Goal: Use online tool/utility: Utilize a website feature to perform a specific function

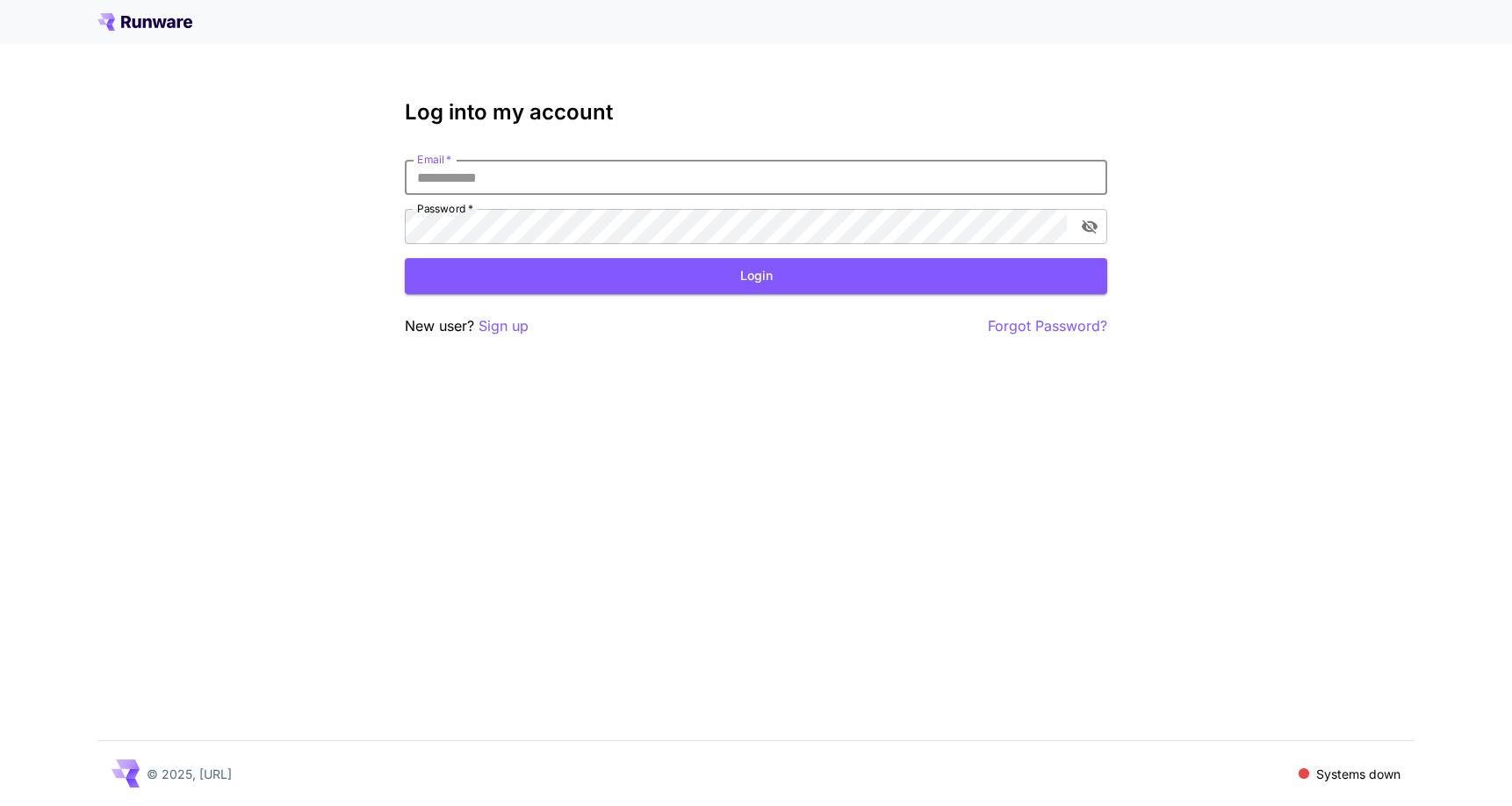
click at [629, 193] on input "Email   *" at bounding box center [755, 177] width 702 height 35
type input "**********"
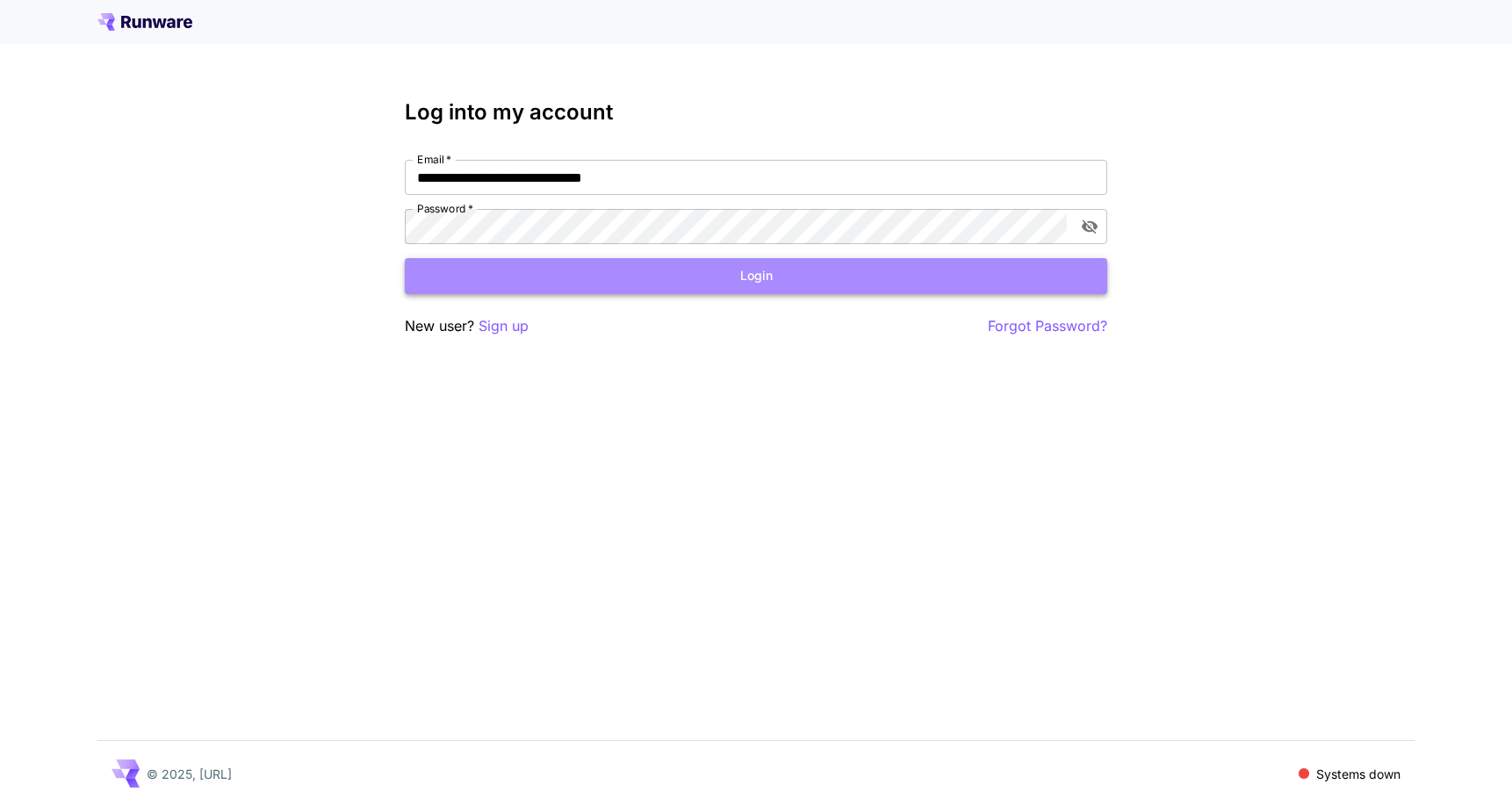
click at [639, 258] on button "Login" at bounding box center [755, 275] width 702 height 36
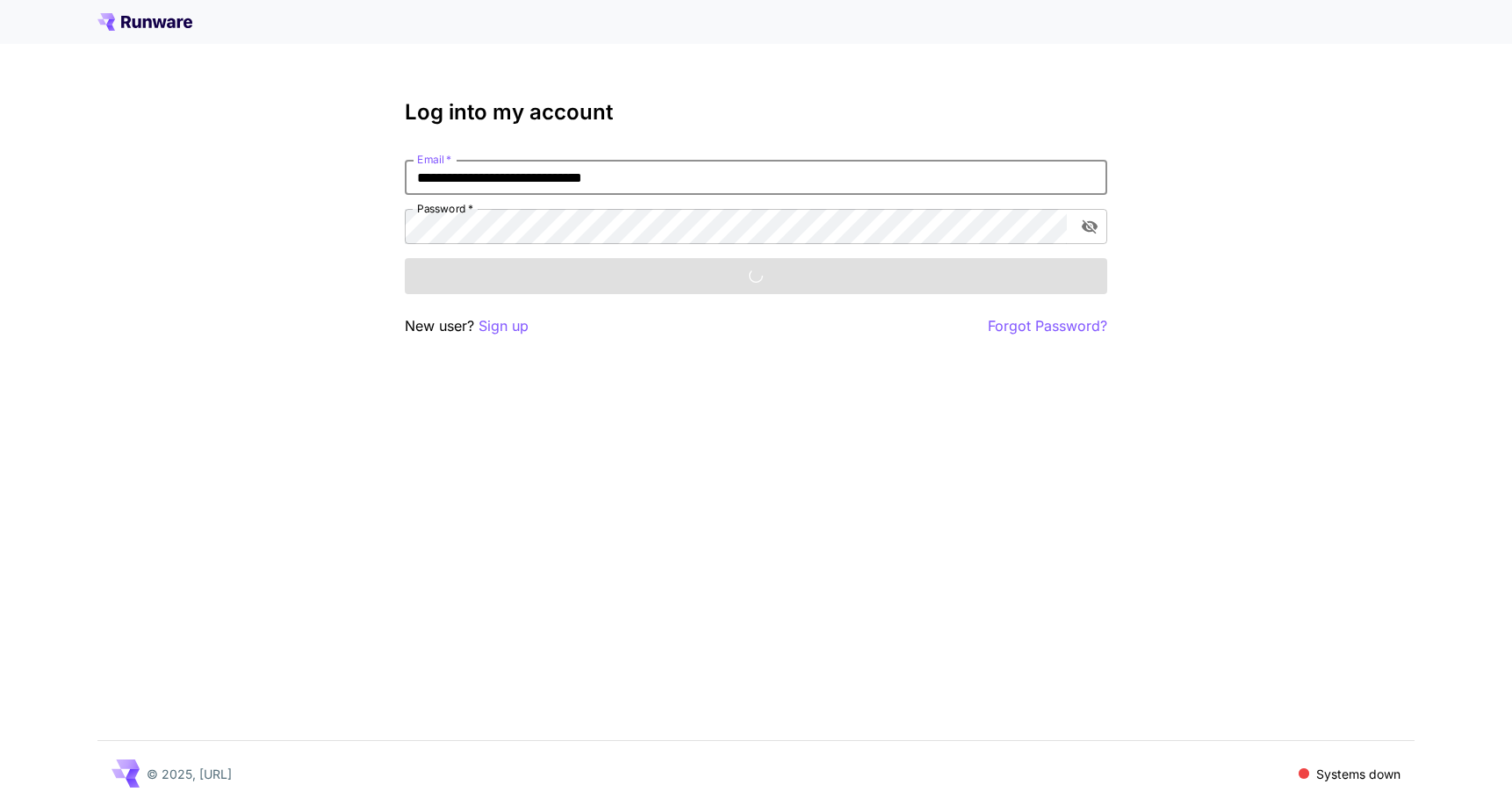
click at [639, 263] on div "Login" at bounding box center [755, 275] width 702 height 36
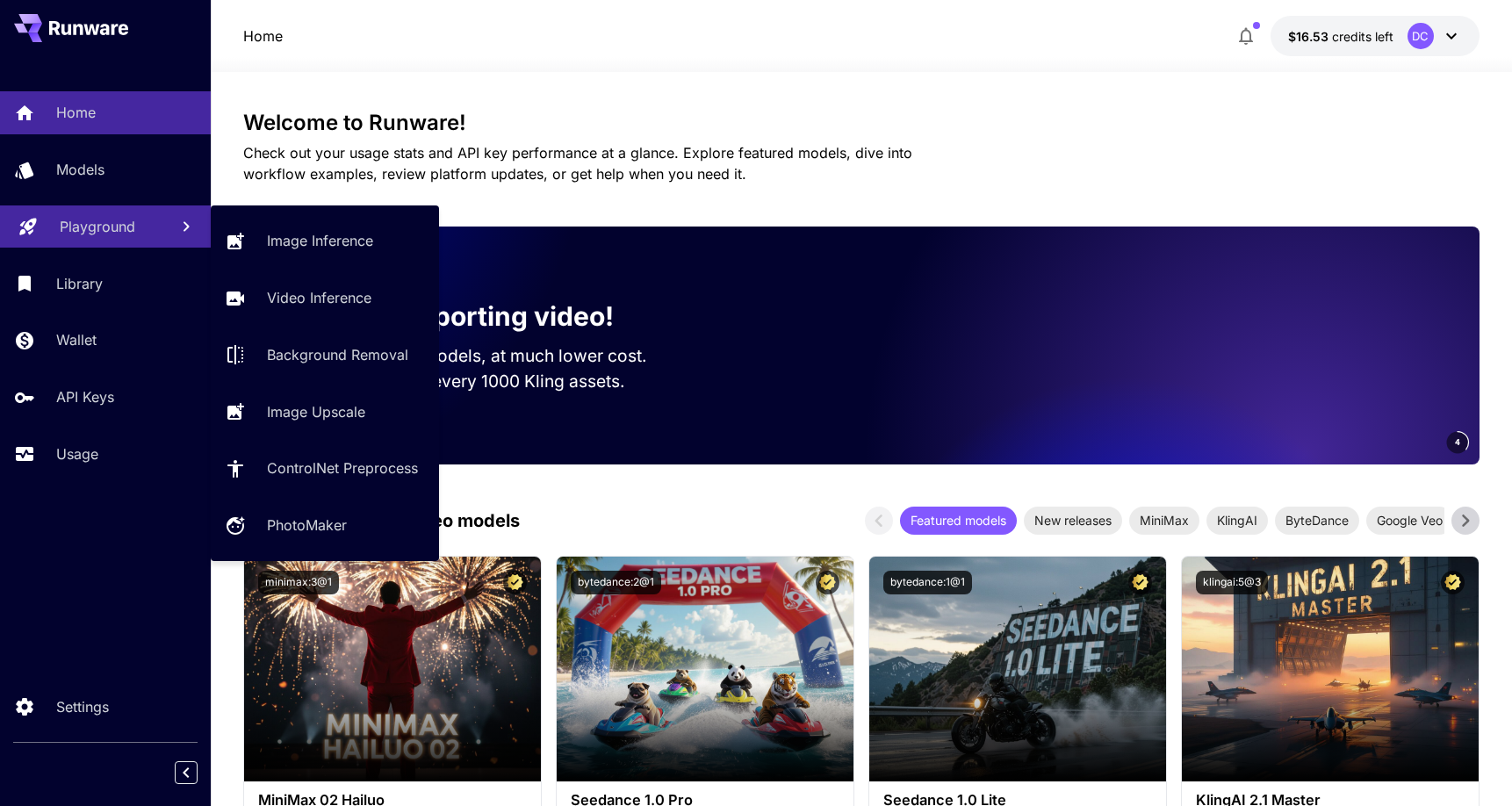
click at [70, 232] on p "Playground" at bounding box center [98, 227] width 75 height 21
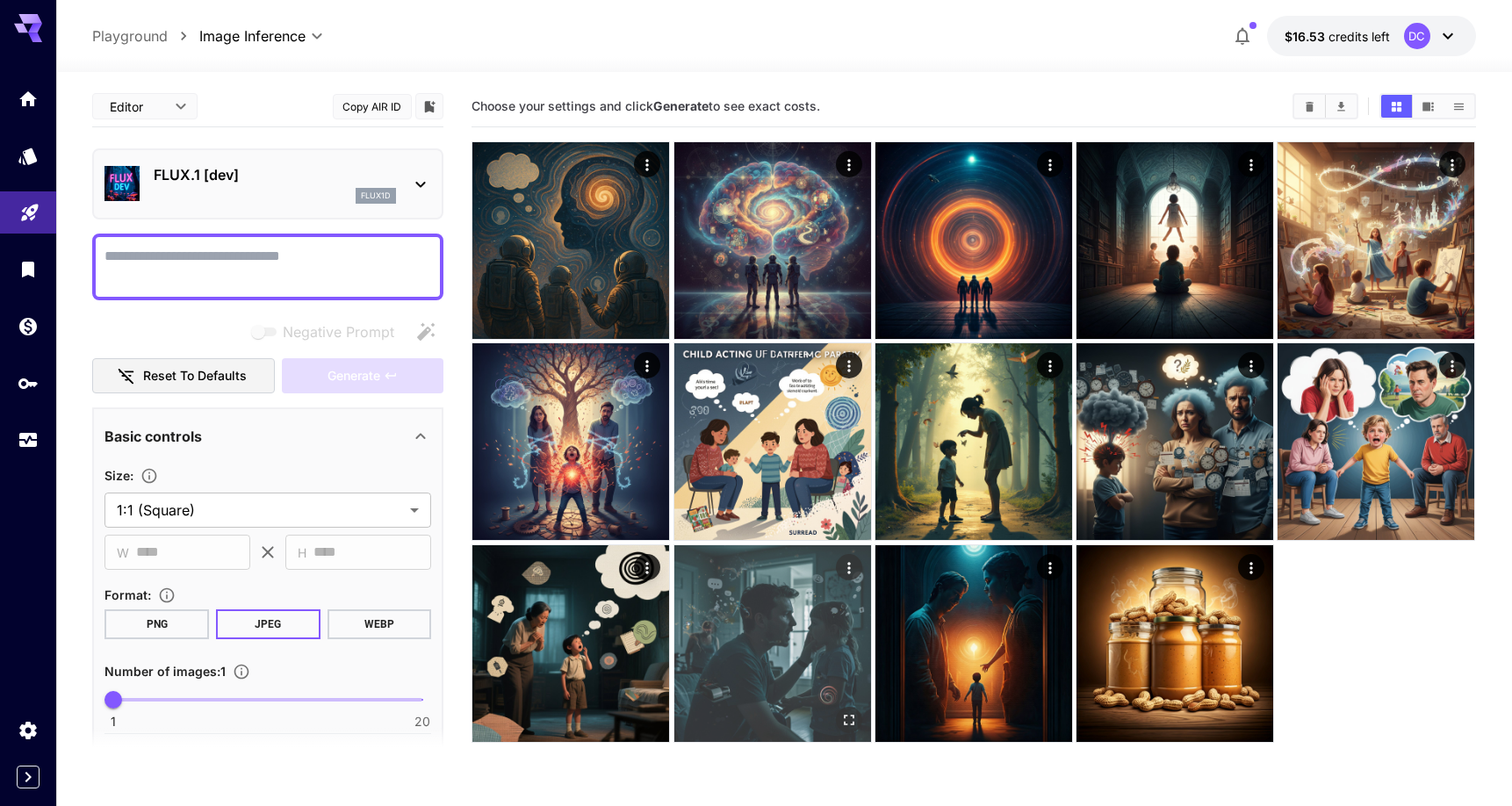
click at [768, 663] on img at bounding box center [772, 644] width 197 height 197
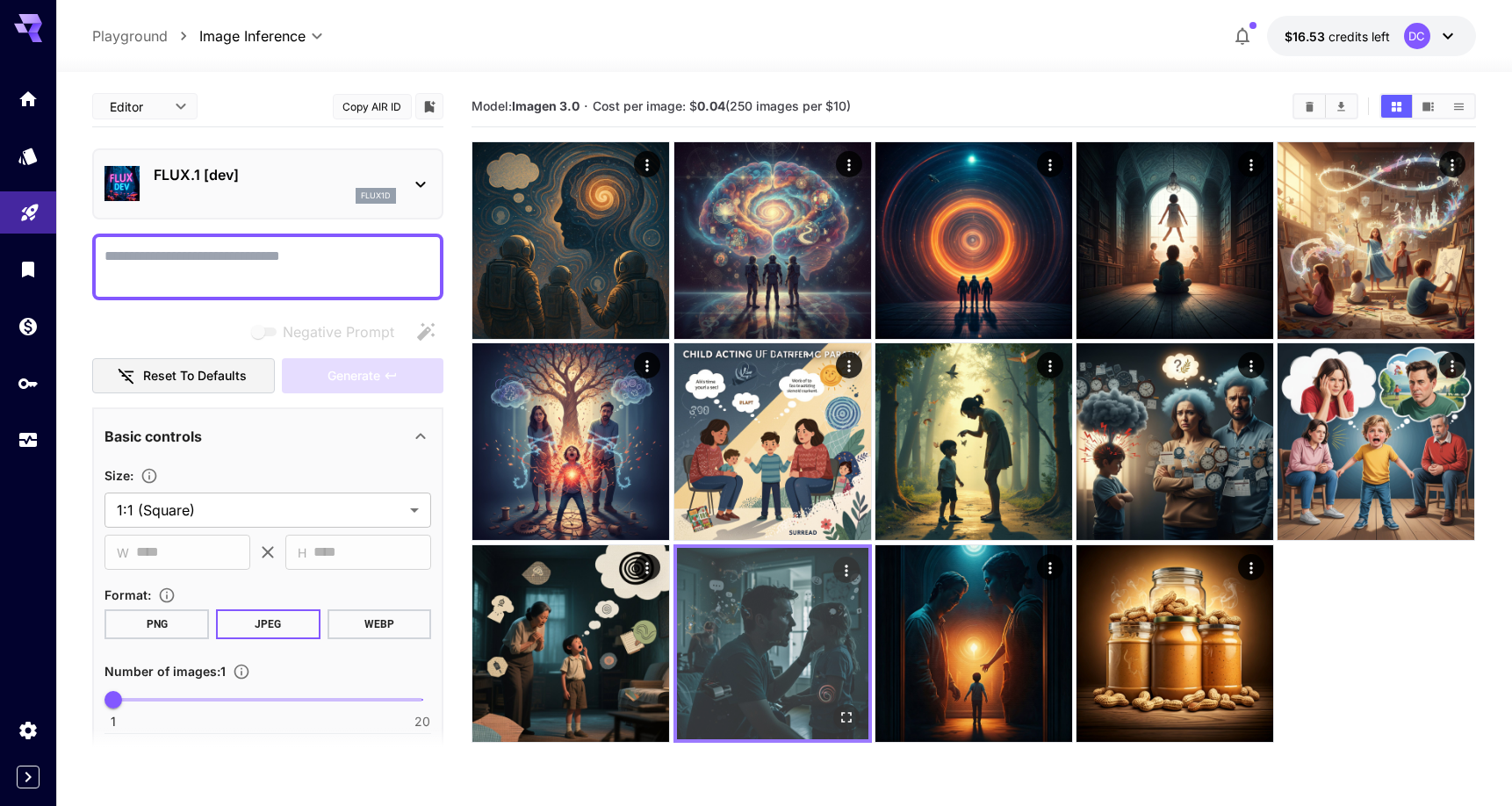
click at [852, 649] on img at bounding box center [772, 643] width 191 height 191
click at [811, 635] on img at bounding box center [772, 643] width 191 height 191
click at [844, 564] on icon "Actions" at bounding box center [846, 570] width 17 height 17
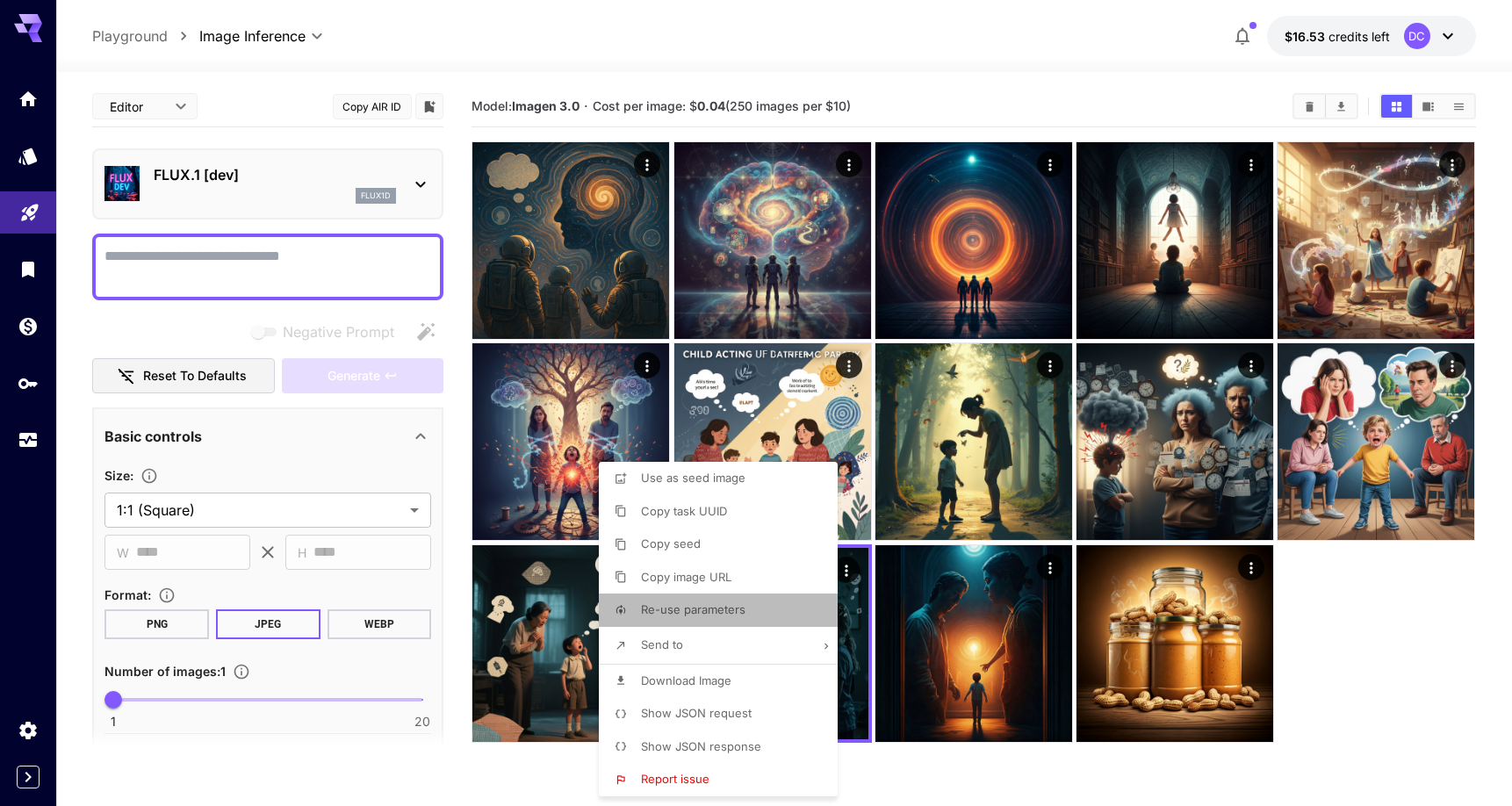
click at [715, 607] on span "Re-use parameters" at bounding box center [693, 609] width 104 height 14
type textarea "**********"
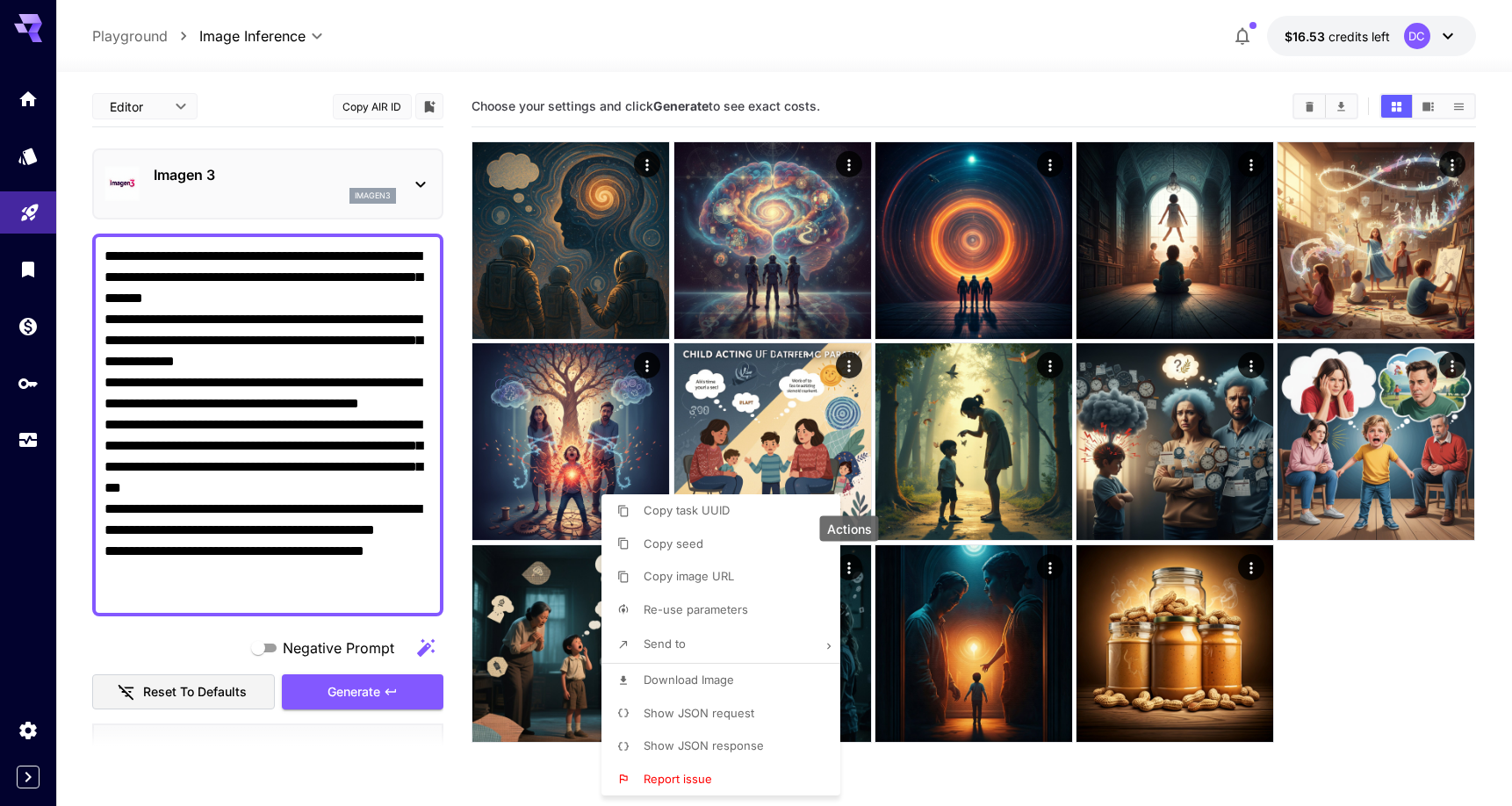
click at [275, 324] on div at bounding box center [756, 403] width 1512 height 806
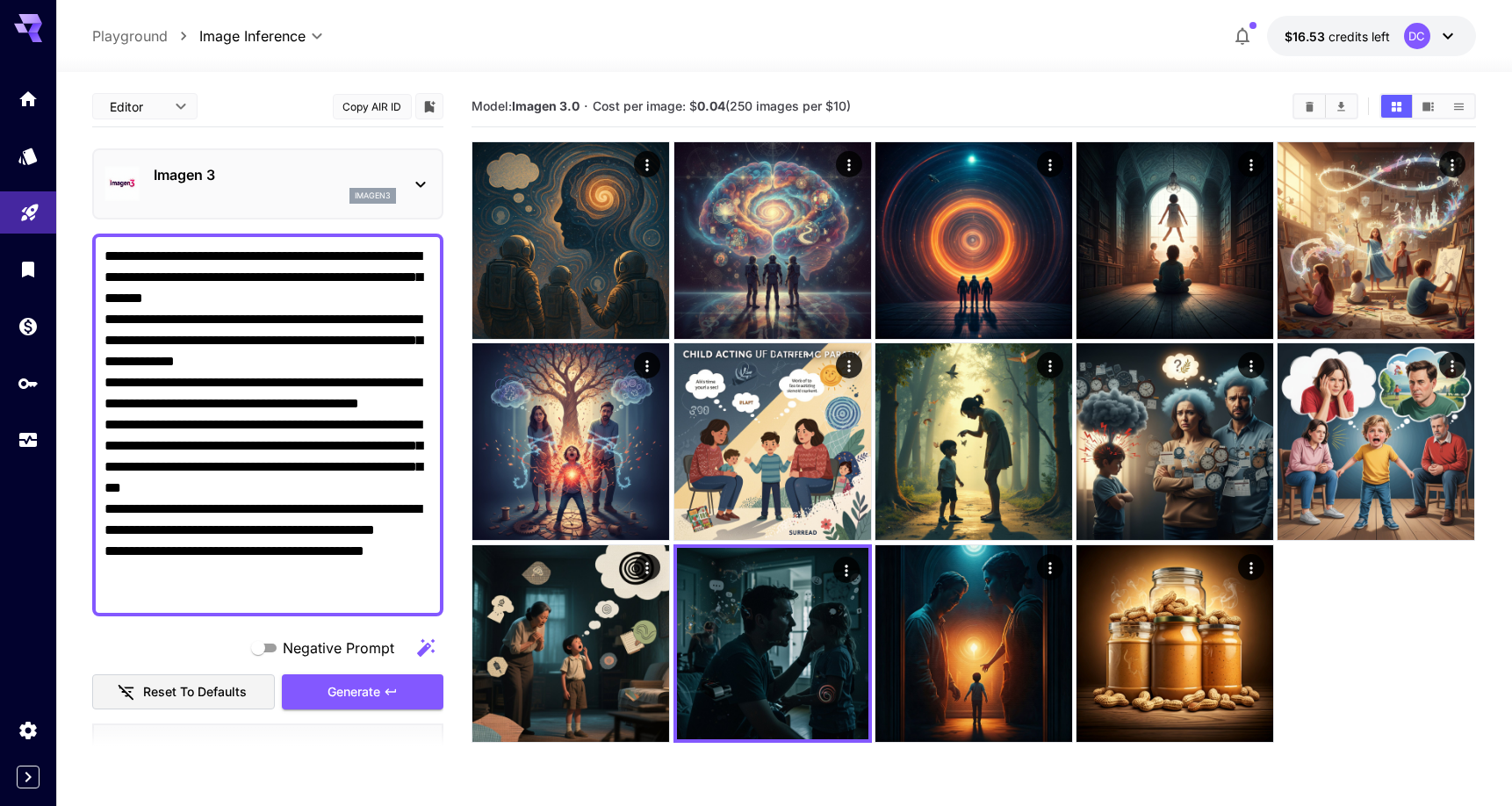
click at [345, 173] on p "Imagen 3" at bounding box center [274, 175] width 242 height 21
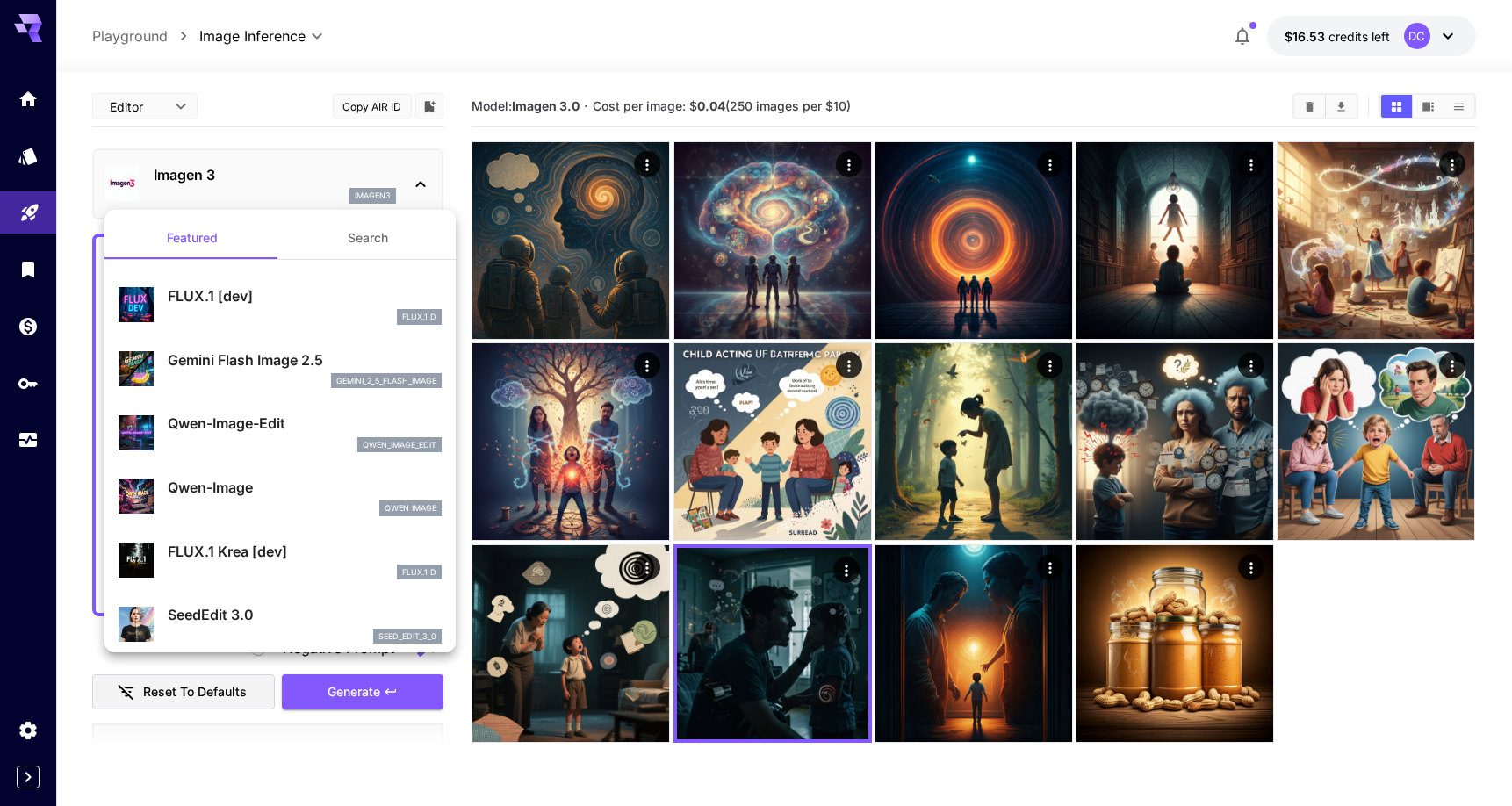
click at [335, 178] on div at bounding box center [756, 403] width 1512 height 806
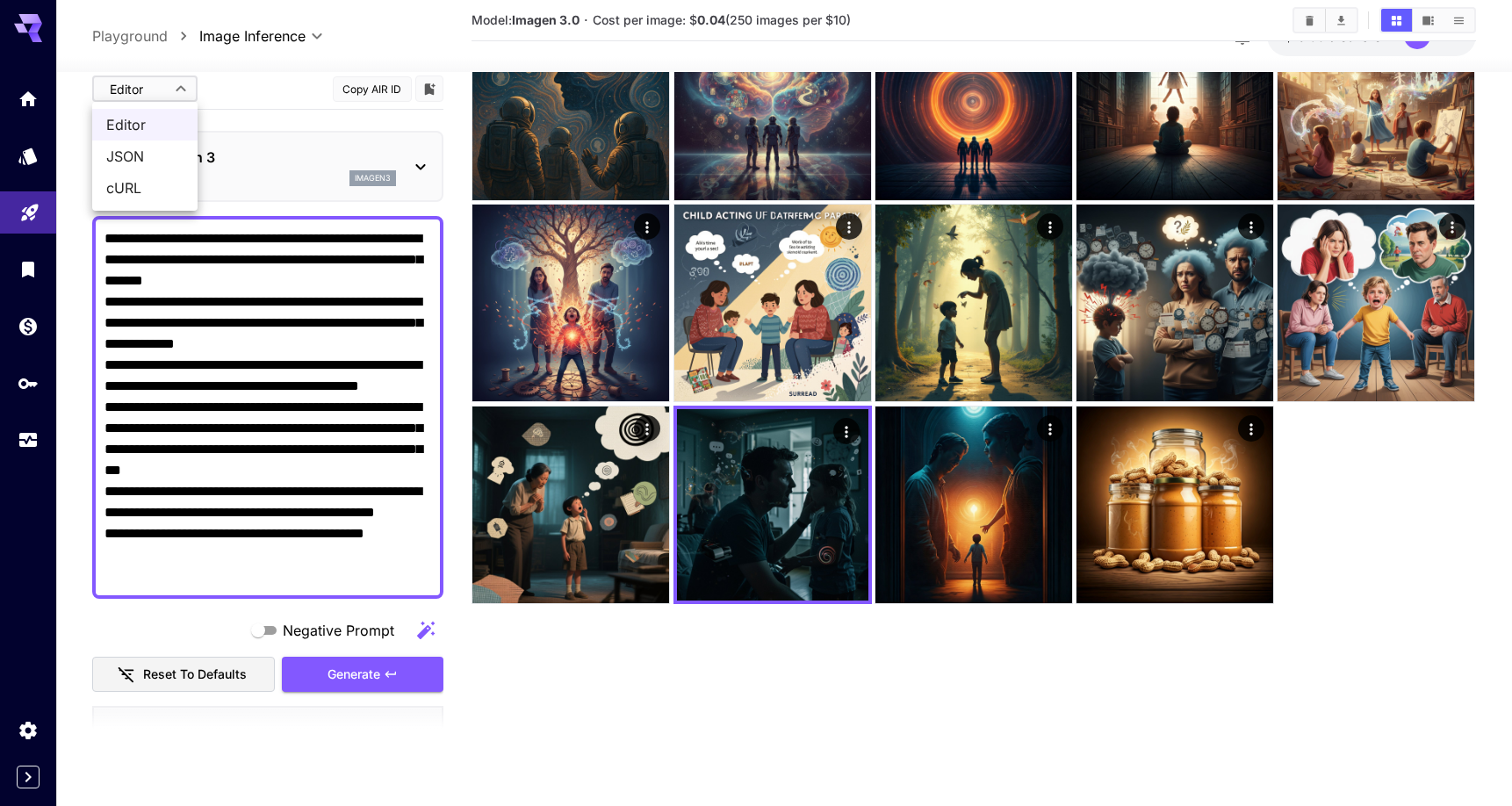
click at [181, 85] on body "**********" at bounding box center [756, 333] width 1512 height 944
click at [137, 159] on span "JSON" at bounding box center [145, 156] width 77 height 21
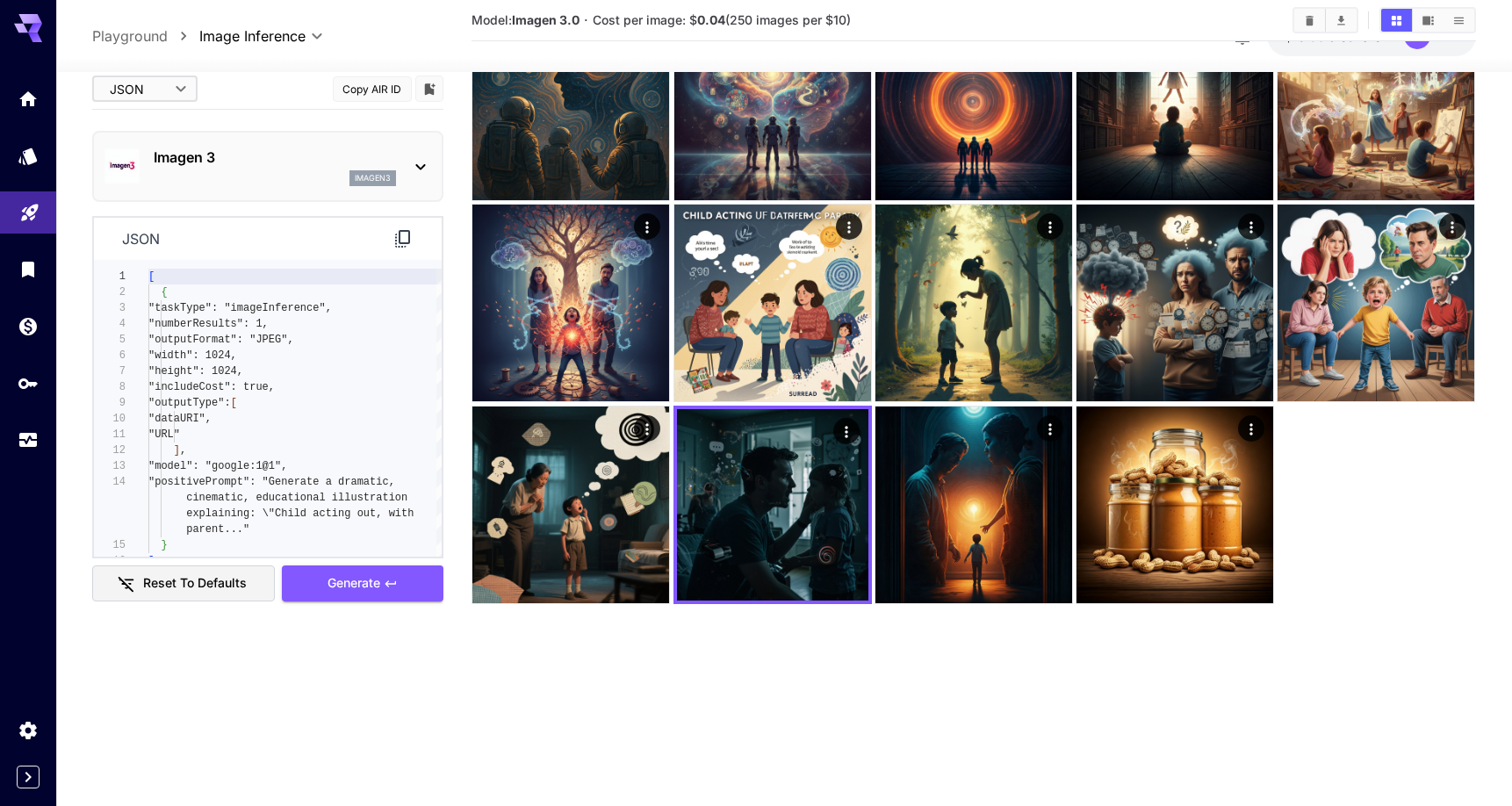
type input "****"
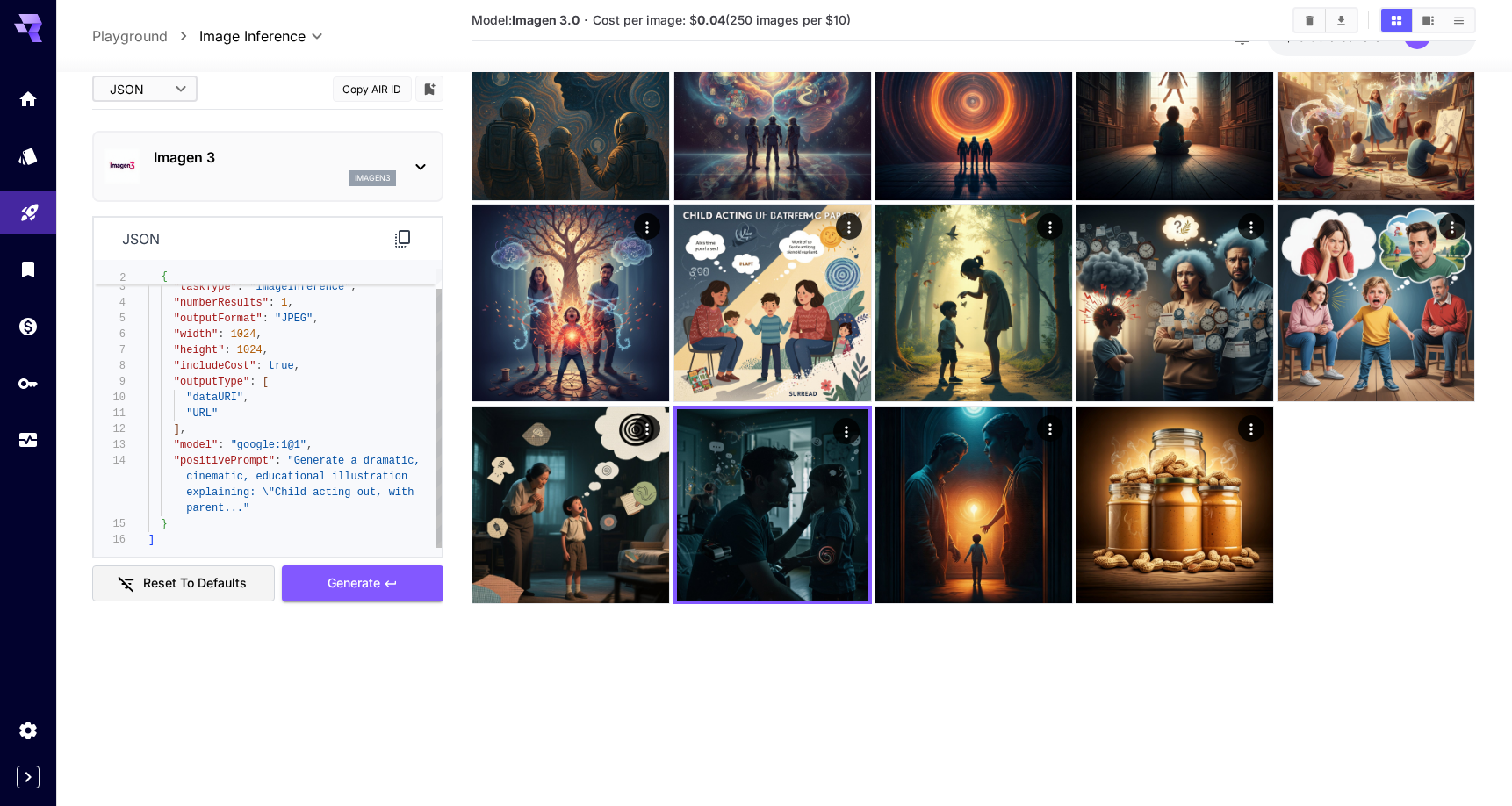
type textarea "**********"
click at [294, 443] on span ""google:1@1"" at bounding box center [268, 445] width 75 height 13
drag, startPoint x: 294, startPoint y: 443, endPoint x: 253, endPoint y: 443, distance: 41.0
click at [253, 443] on span ""google:1@1"" at bounding box center [268, 445] width 75 height 13
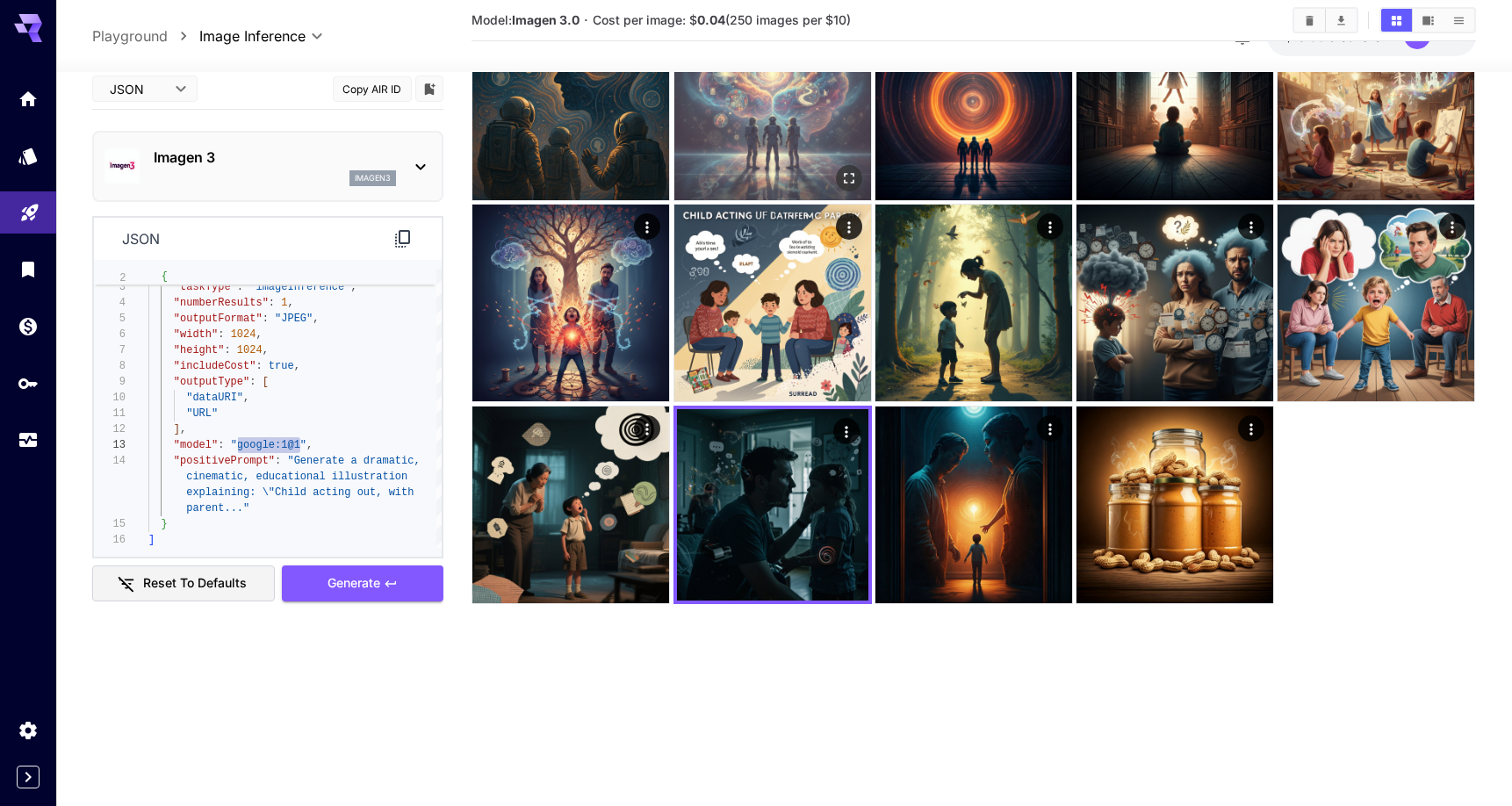
click at [711, 149] on img at bounding box center [772, 102] width 197 height 197
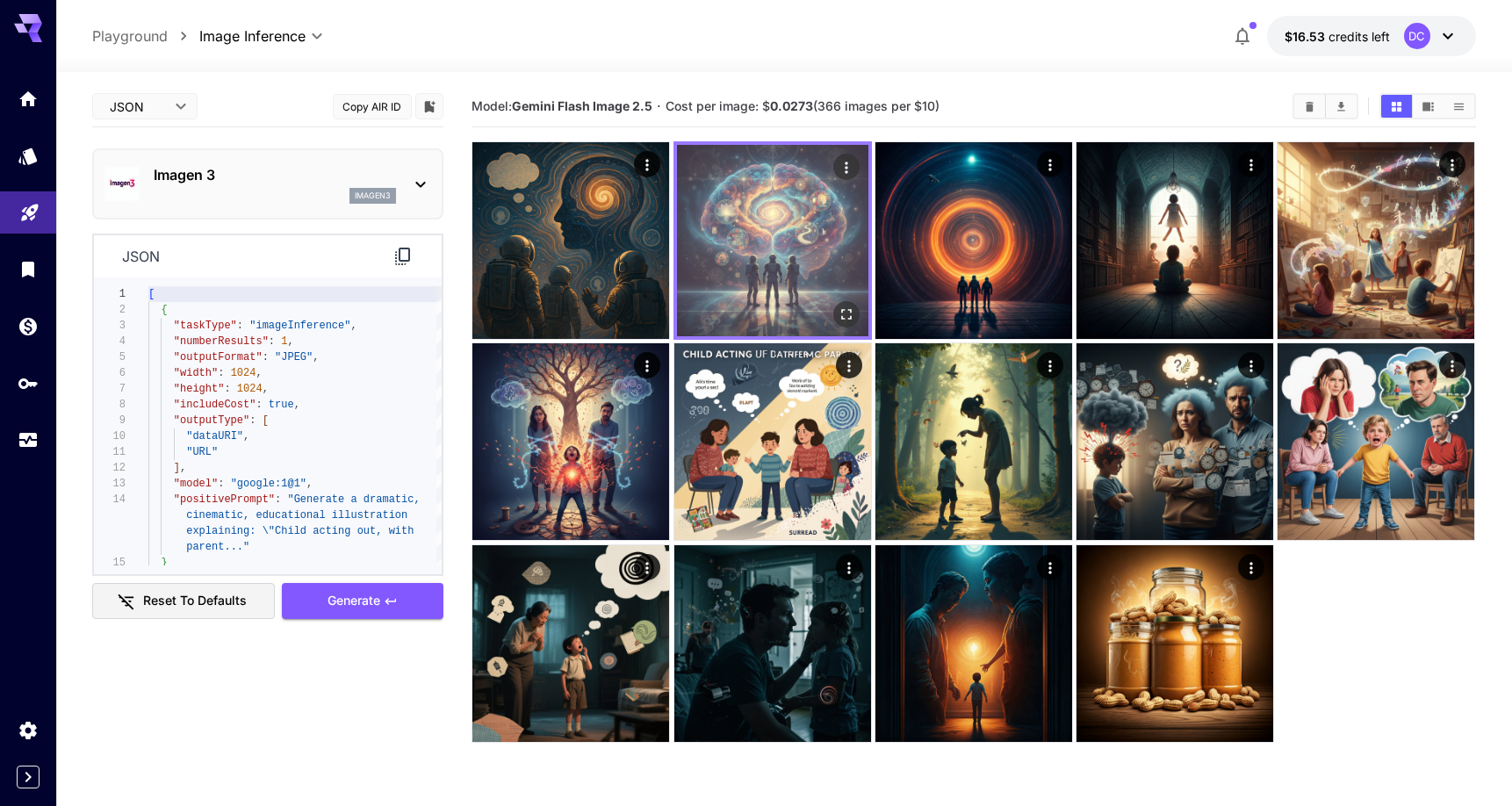
scroll to position [0, 0]
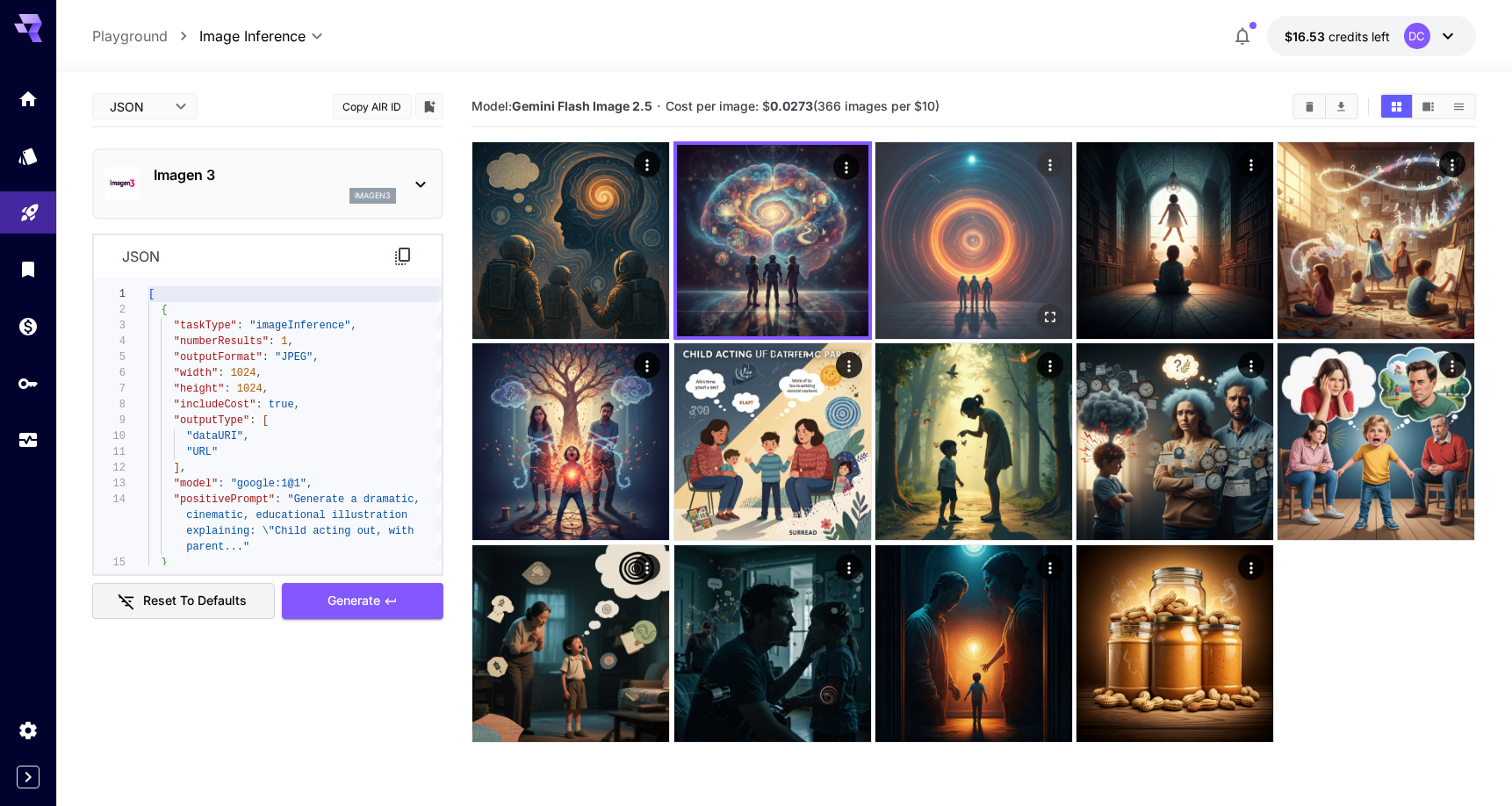
click at [979, 257] on img at bounding box center [973, 240] width 197 height 197
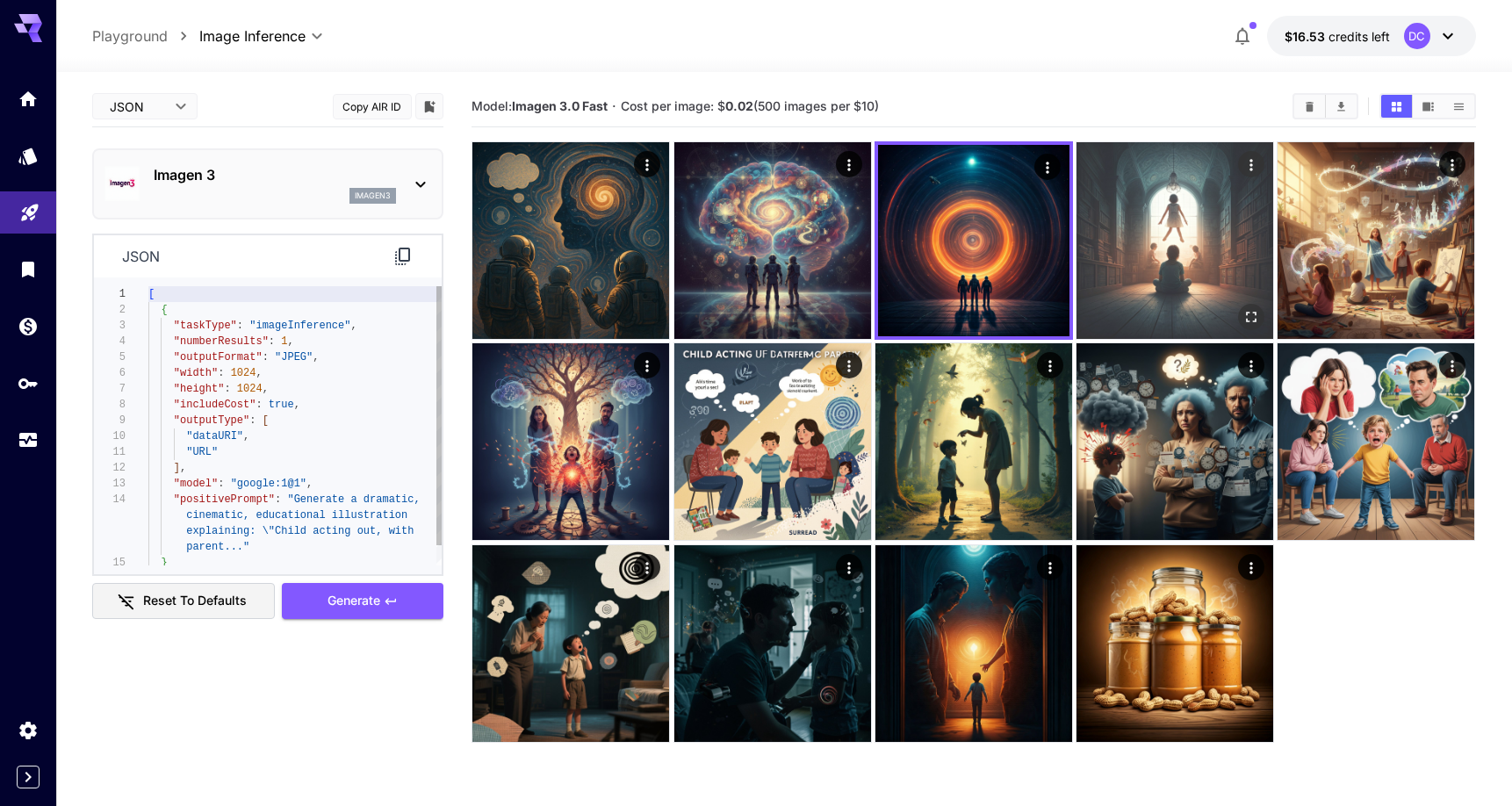
click at [1110, 259] on img at bounding box center [1175, 240] width 197 height 197
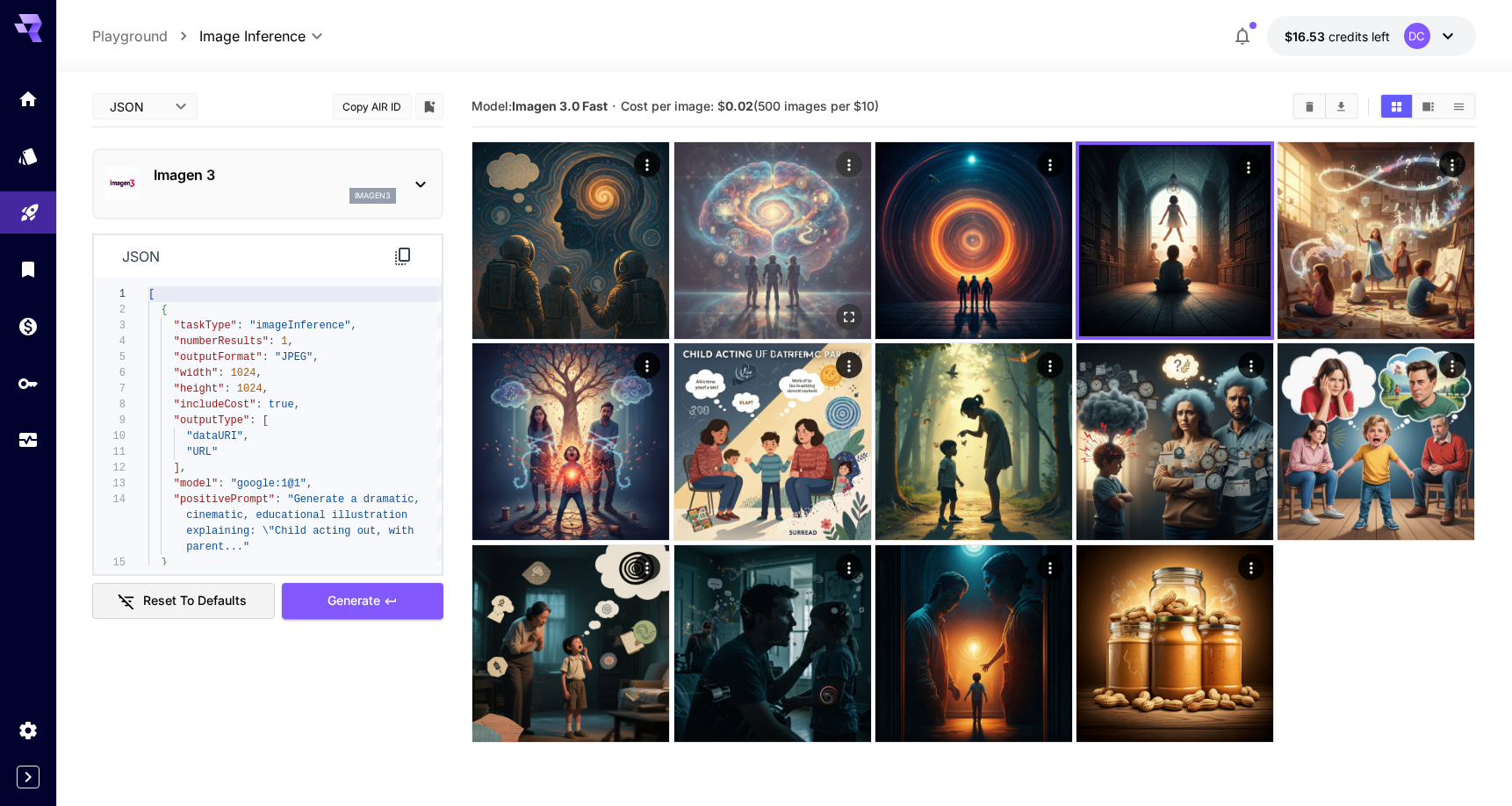
click at [802, 220] on img at bounding box center [772, 240] width 197 height 197
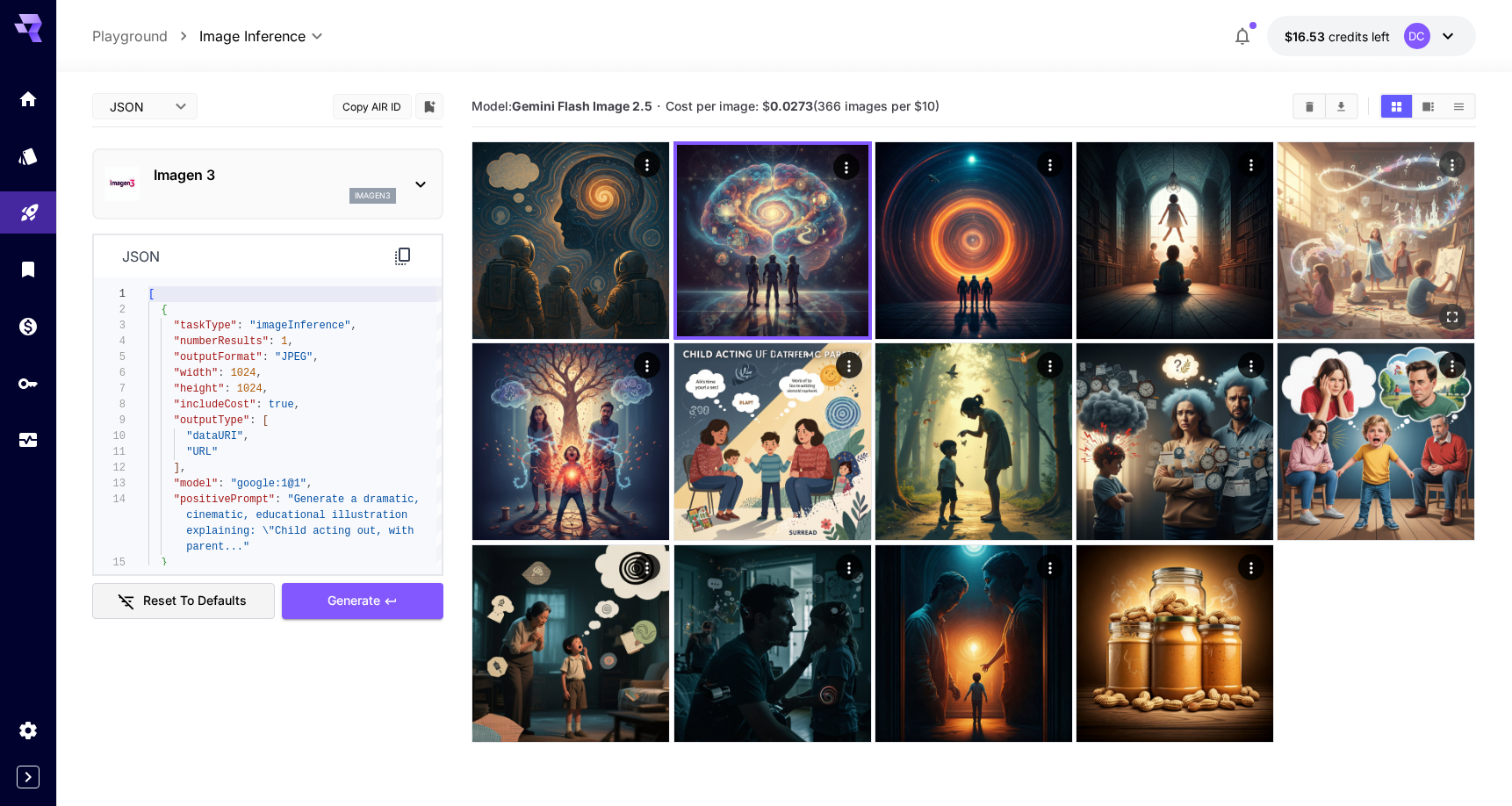
click at [1327, 237] on img at bounding box center [1376, 240] width 197 height 197
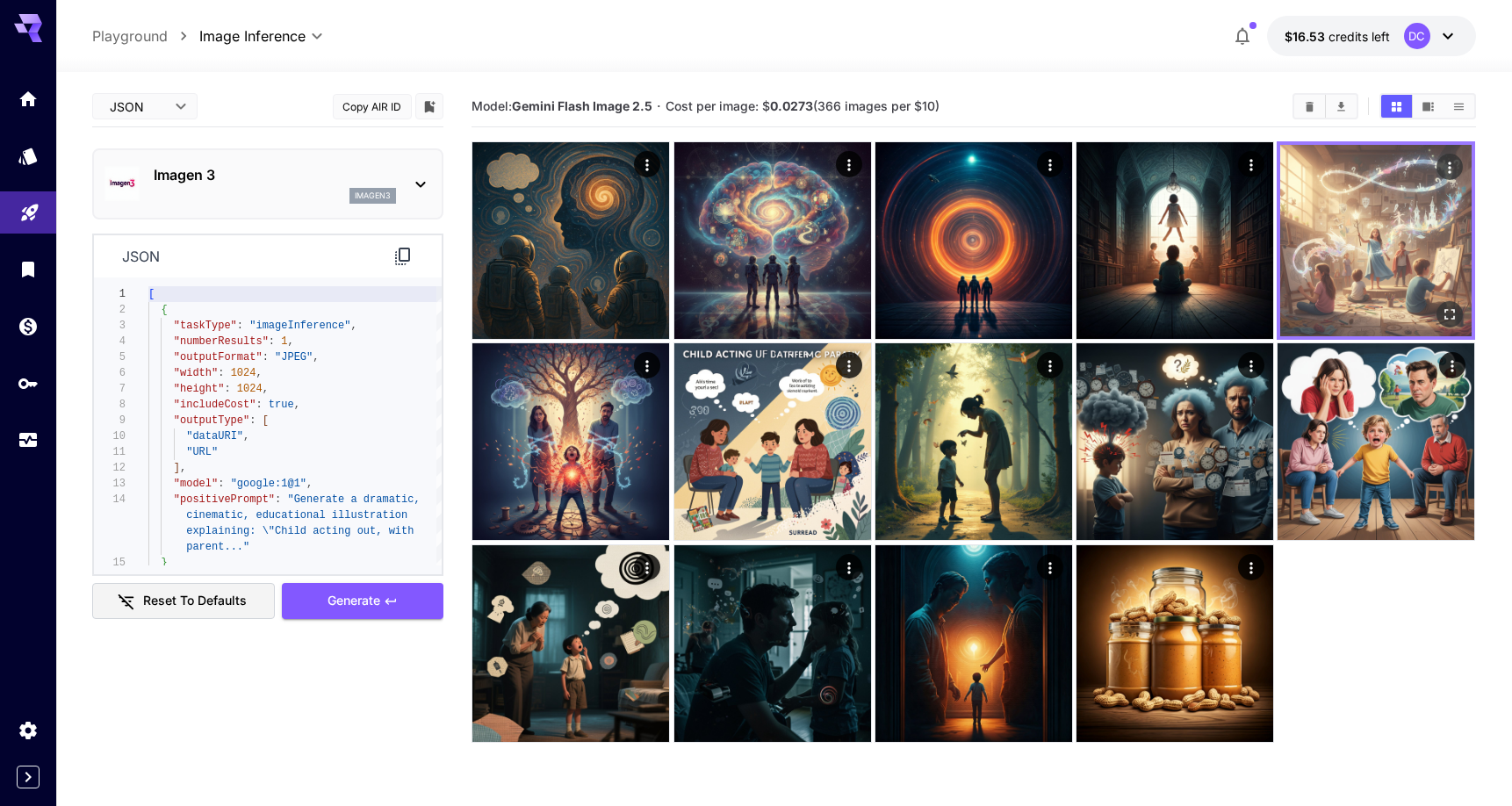
click at [1456, 162] on icon "Actions" at bounding box center [1450, 168] width 17 height 17
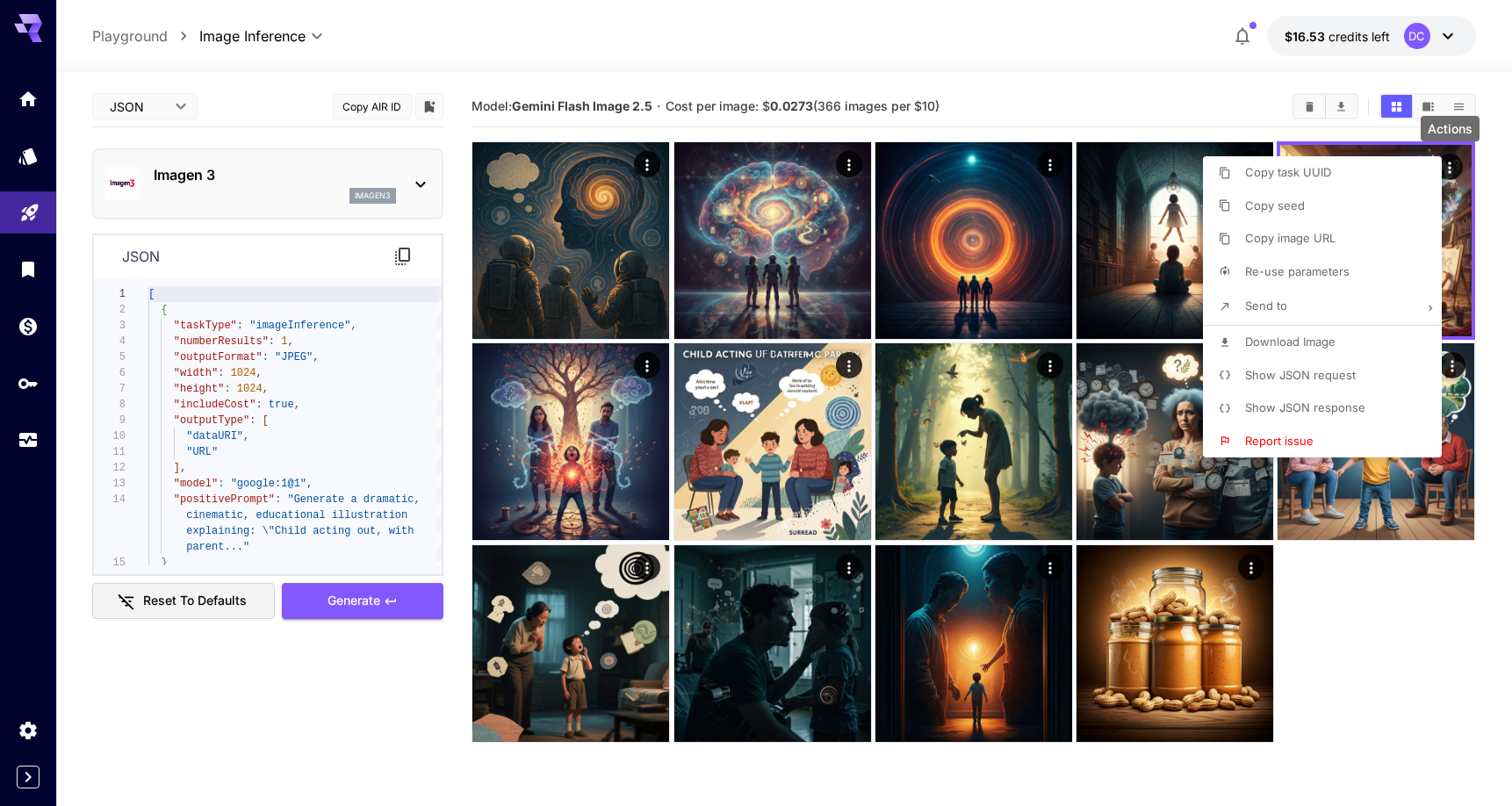
click at [1291, 265] on span "Re-use parameters" at bounding box center [1297, 271] width 104 height 14
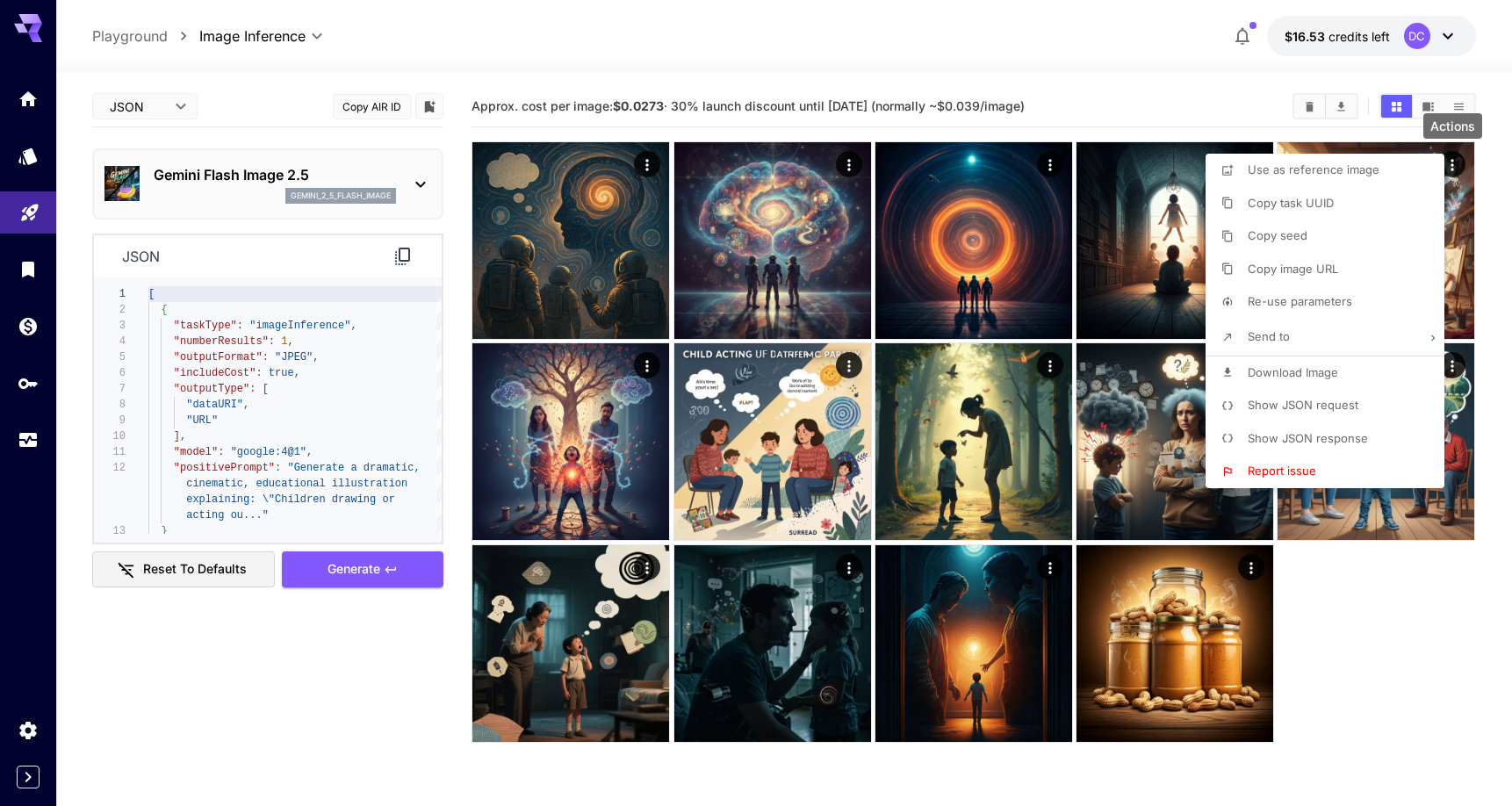
click at [286, 450] on div at bounding box center [756, 403] width 1512 height 806
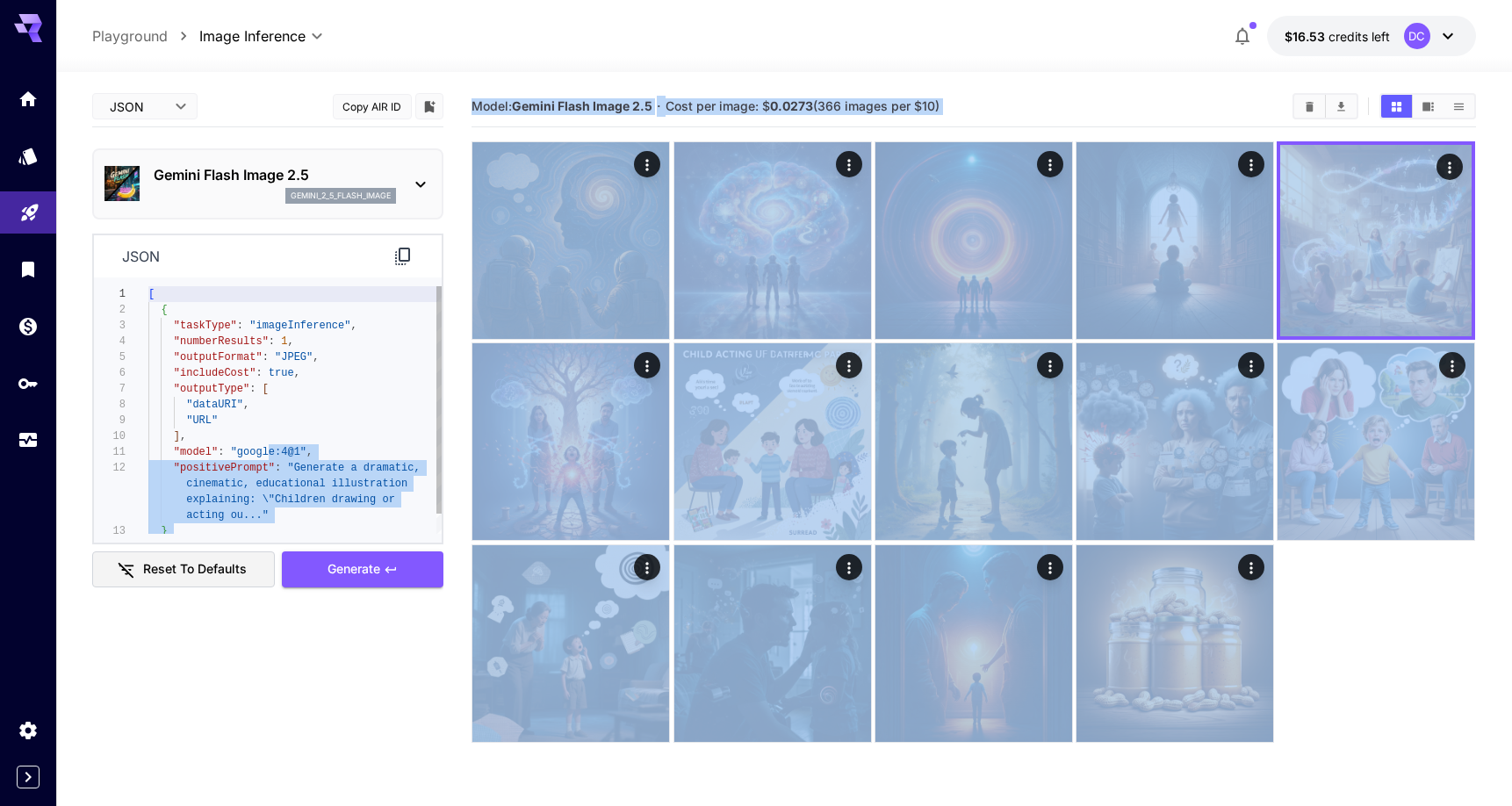
drag, startPoint x: 286, startPoint y: 450, endPoint x: 255, endPoint y: 451, distance: 31.0
type textarea "**********"
click at [255, 451] on span ""google:4@1"" at bounding box center [268, 452] width 75 height 13
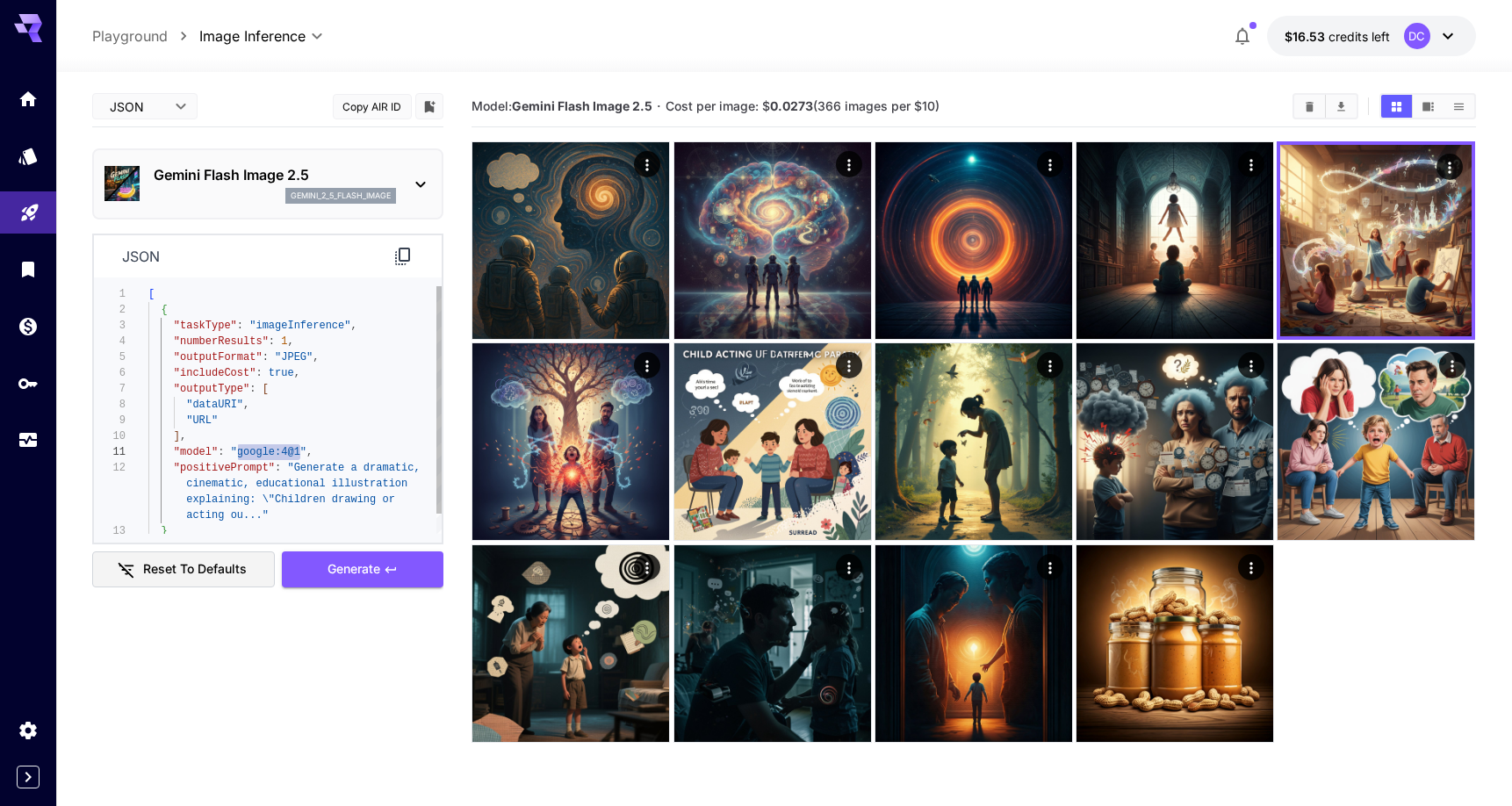
drag, startPoint x: 303, startPoint y: 455, endPoint x: 238, endPoint y: 453, distance: 65.0
click at [238, 452] on span ""google:4@1"" at bounding box center [268, 452] width 75 height 13
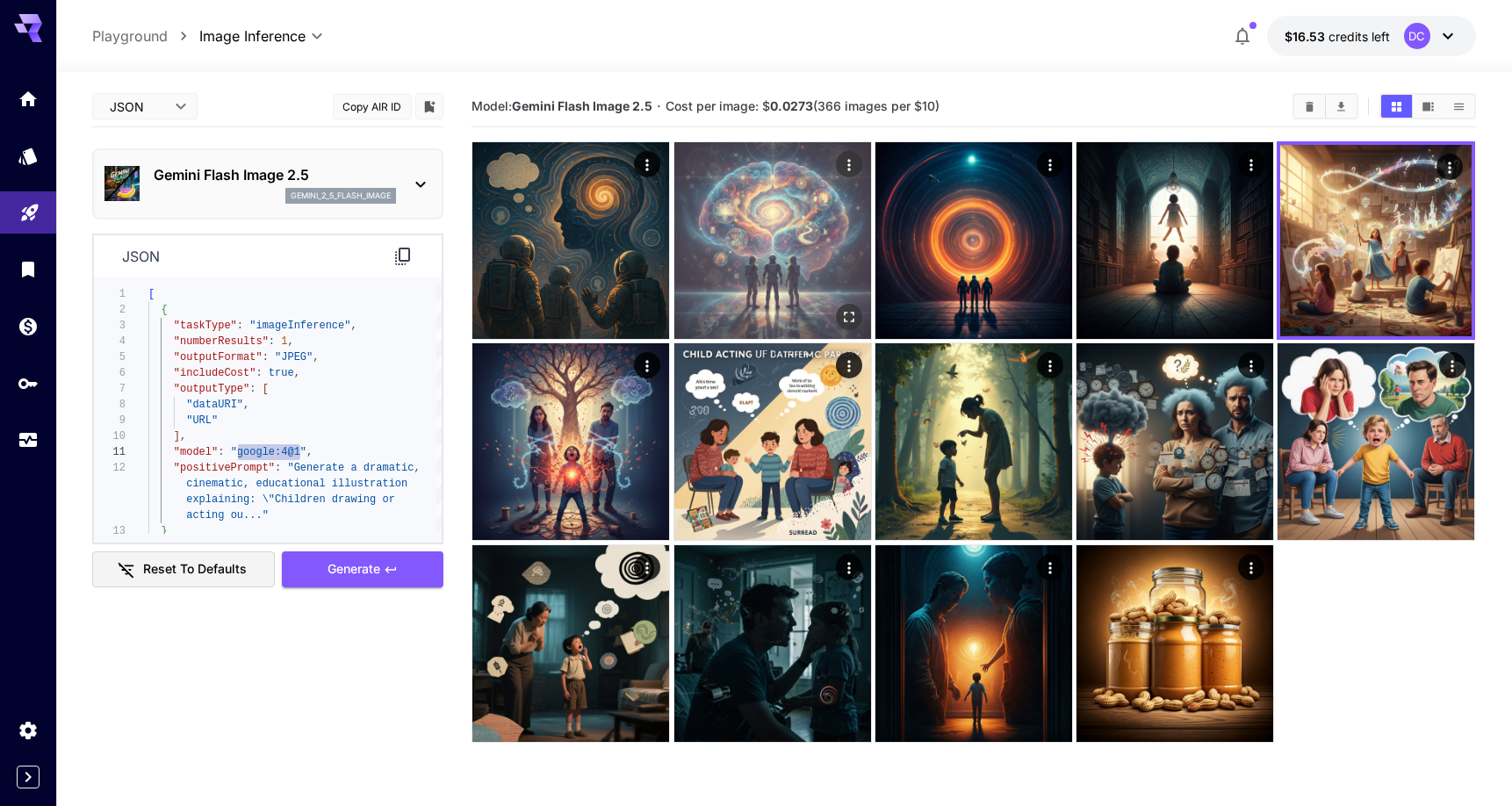
click at [747, 254] on img at bounding box center [772, 240] width 197 height 197
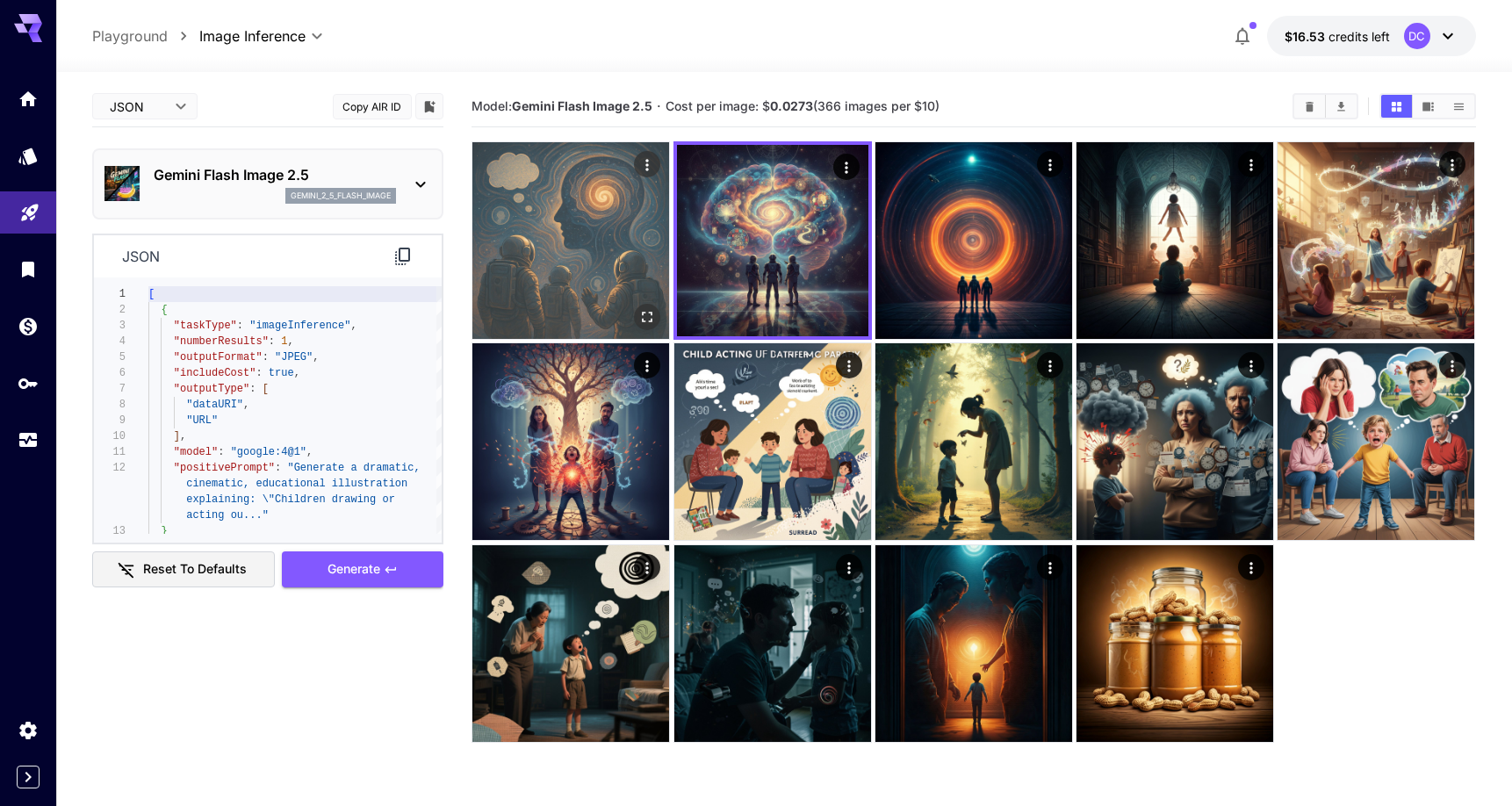
click at [608, 245] on img at bounding box center [571, 240] width 197 height 197
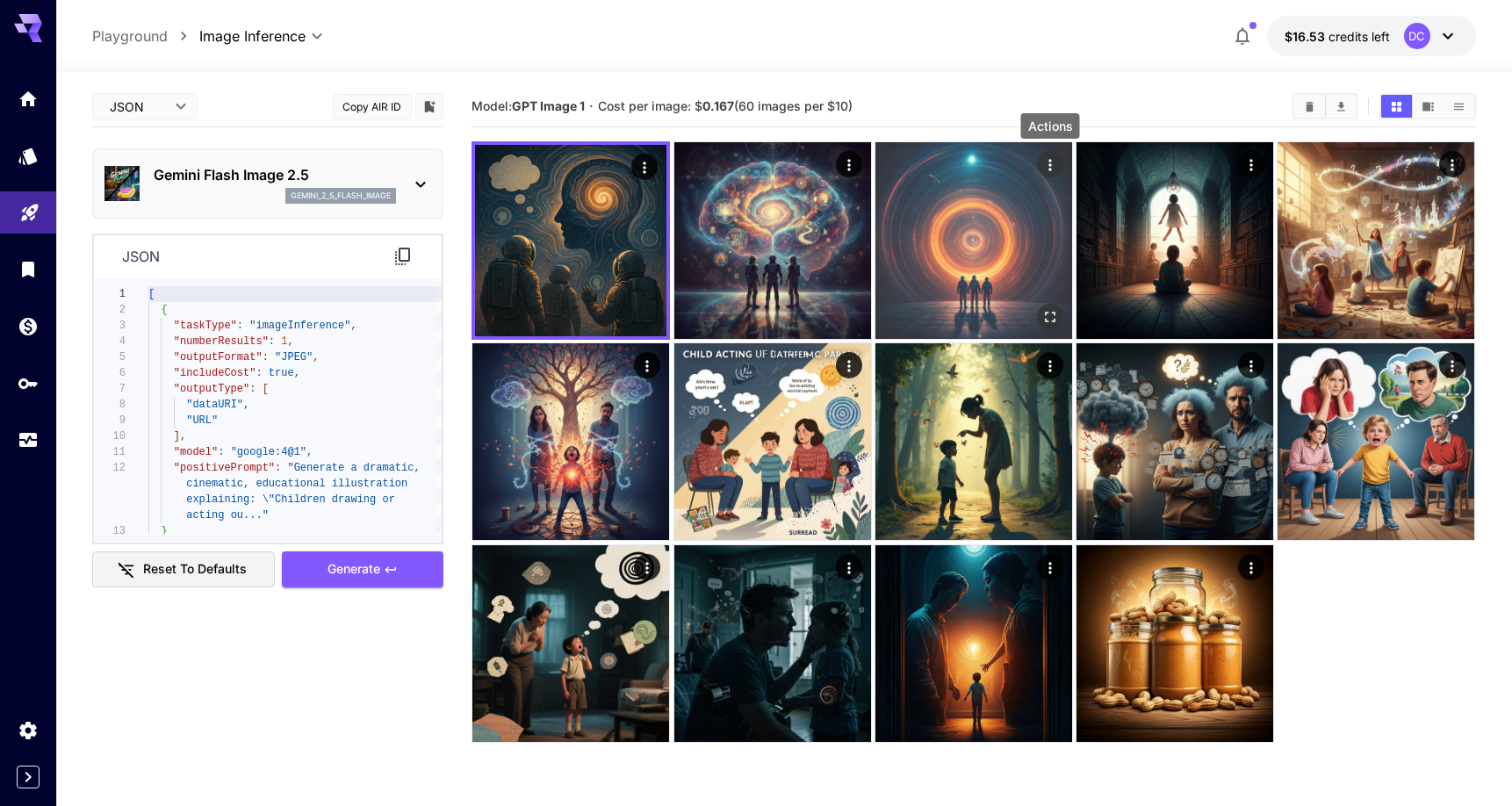
click at [1050, 161] on icon "Actions" at bounding box center [1050, 165] width 3 height 12
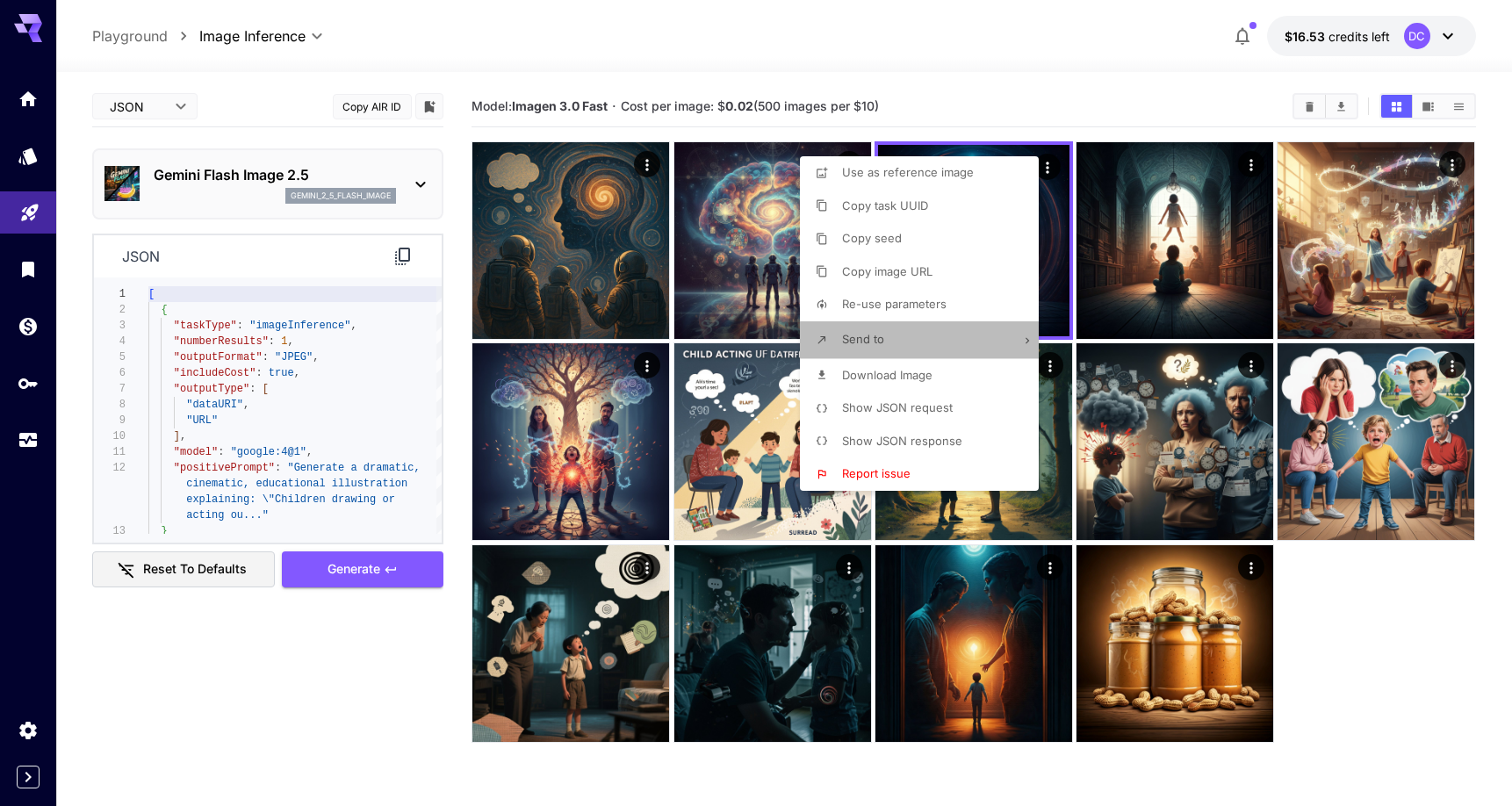
click at [901, 321] on li "Send to" at bounding box center [924, 340] width 249 height 37
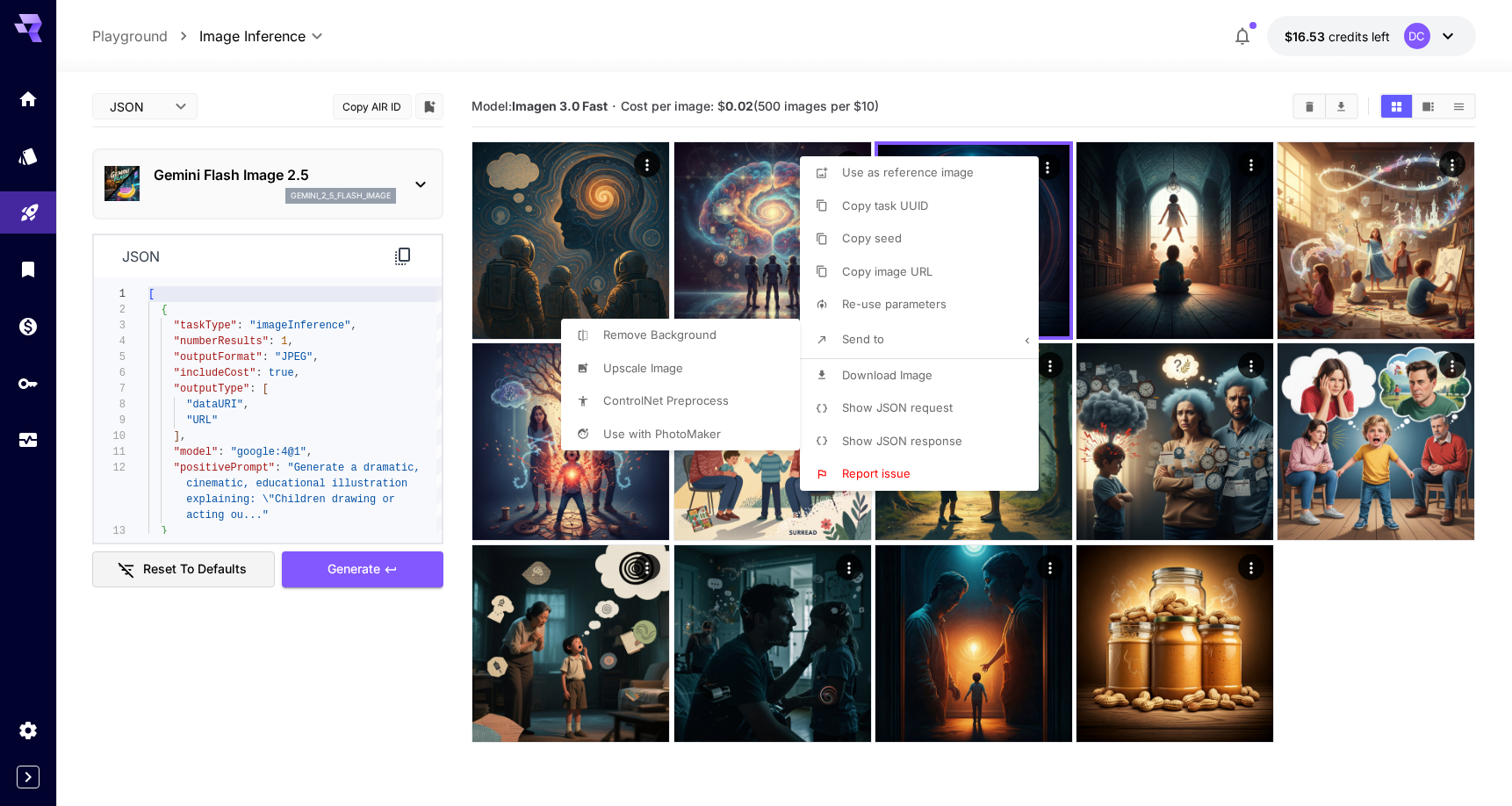
click at [901, 320] on div at bounding box center [756, 403] width 1512 height 806
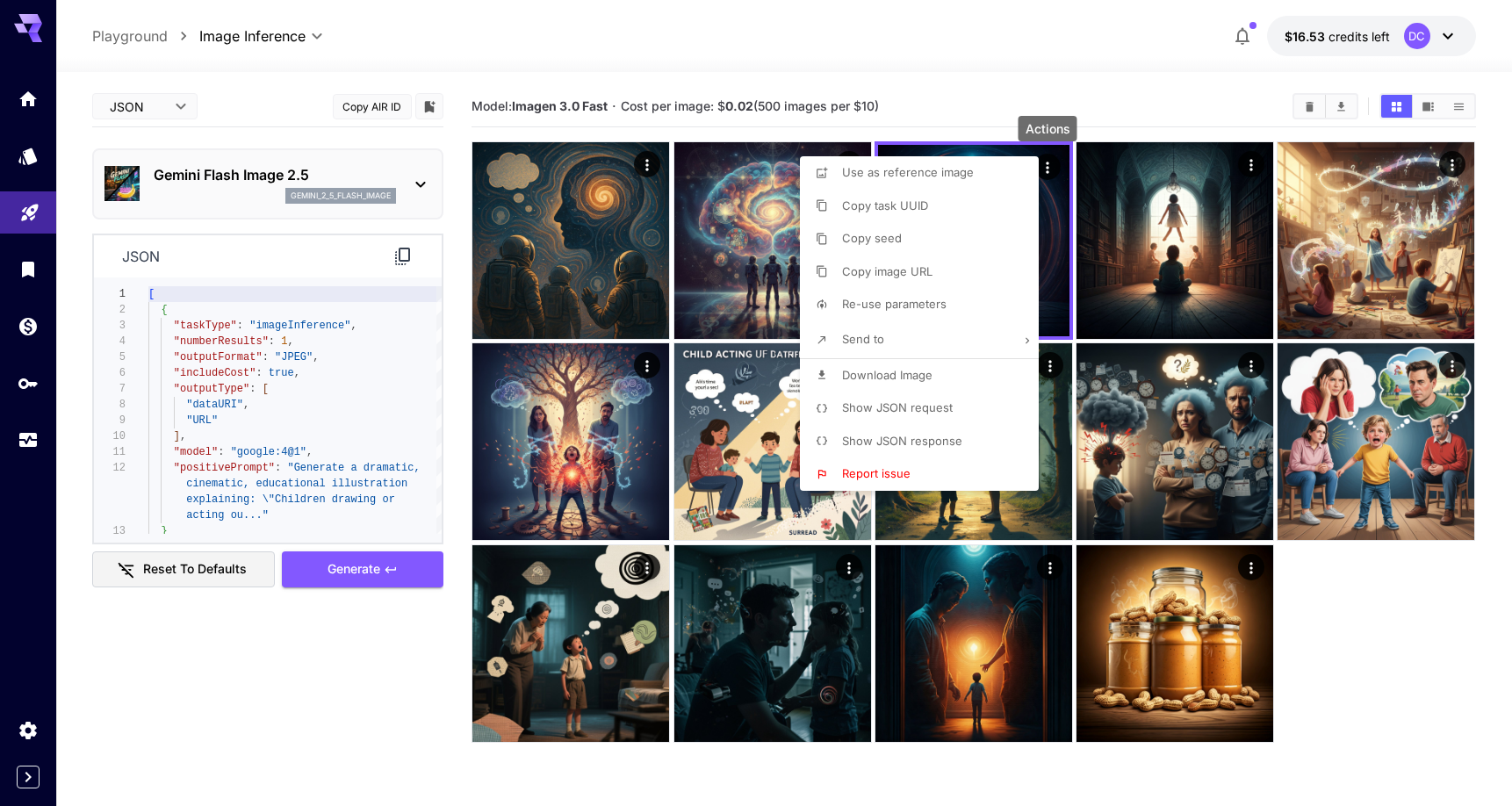
click at [951, 294] on li "Re-use parameters" at bounding box center [924, 304] width 249 height 34
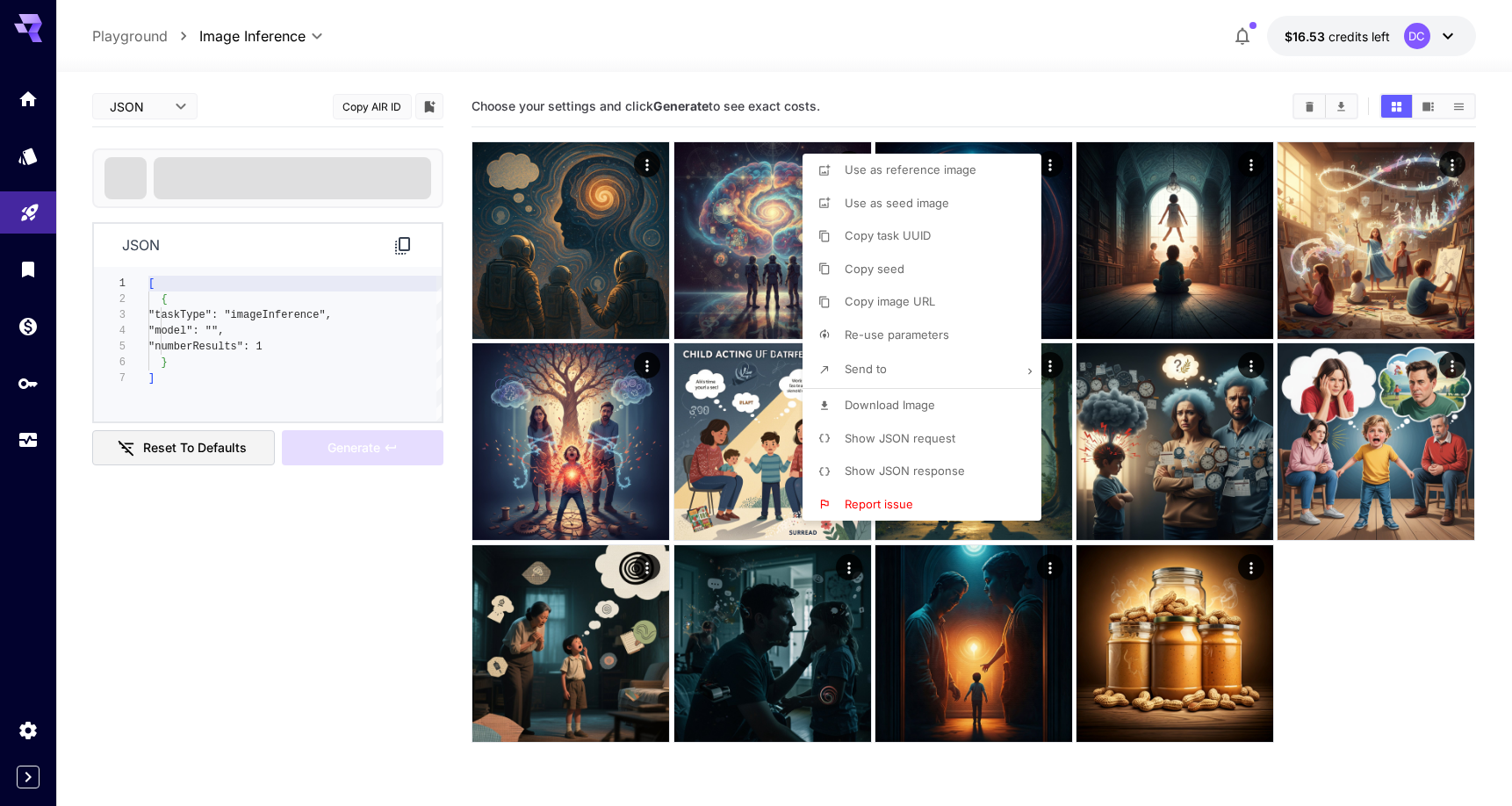
type input "**********"
type input "****"
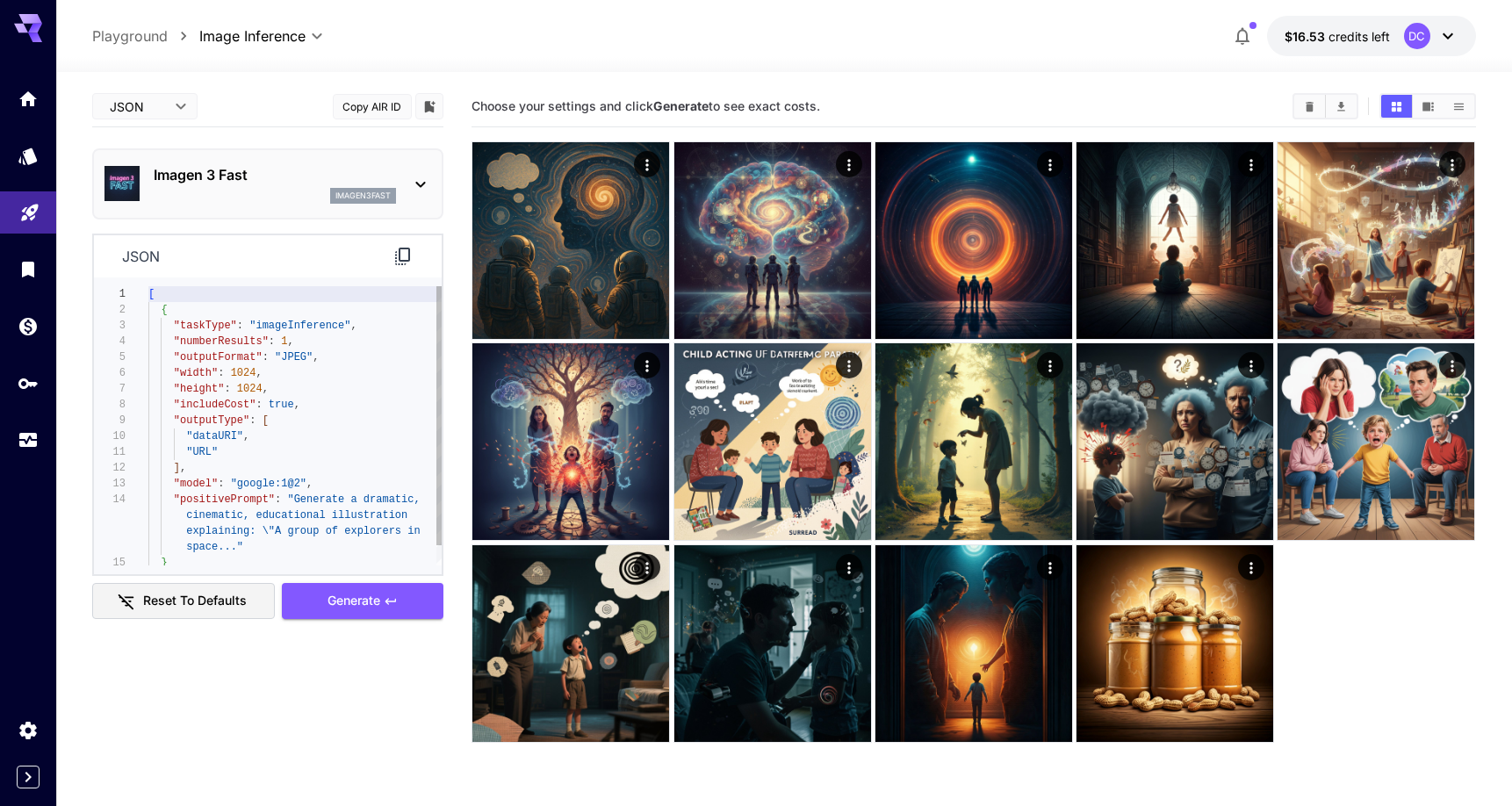
type textarea "**********"
drag, startPoint x: 301, startPoint y: 480, endPoint x: 237, endPoint y: 480, distance: 64.0
click at [237, 480] on span ""google:1@2"" at bounding box center [268, 484] width 75 height 13
click at [319, 180] on p "Imagen 3 Fast" at bounding box center [274, 175] width 242 height 21
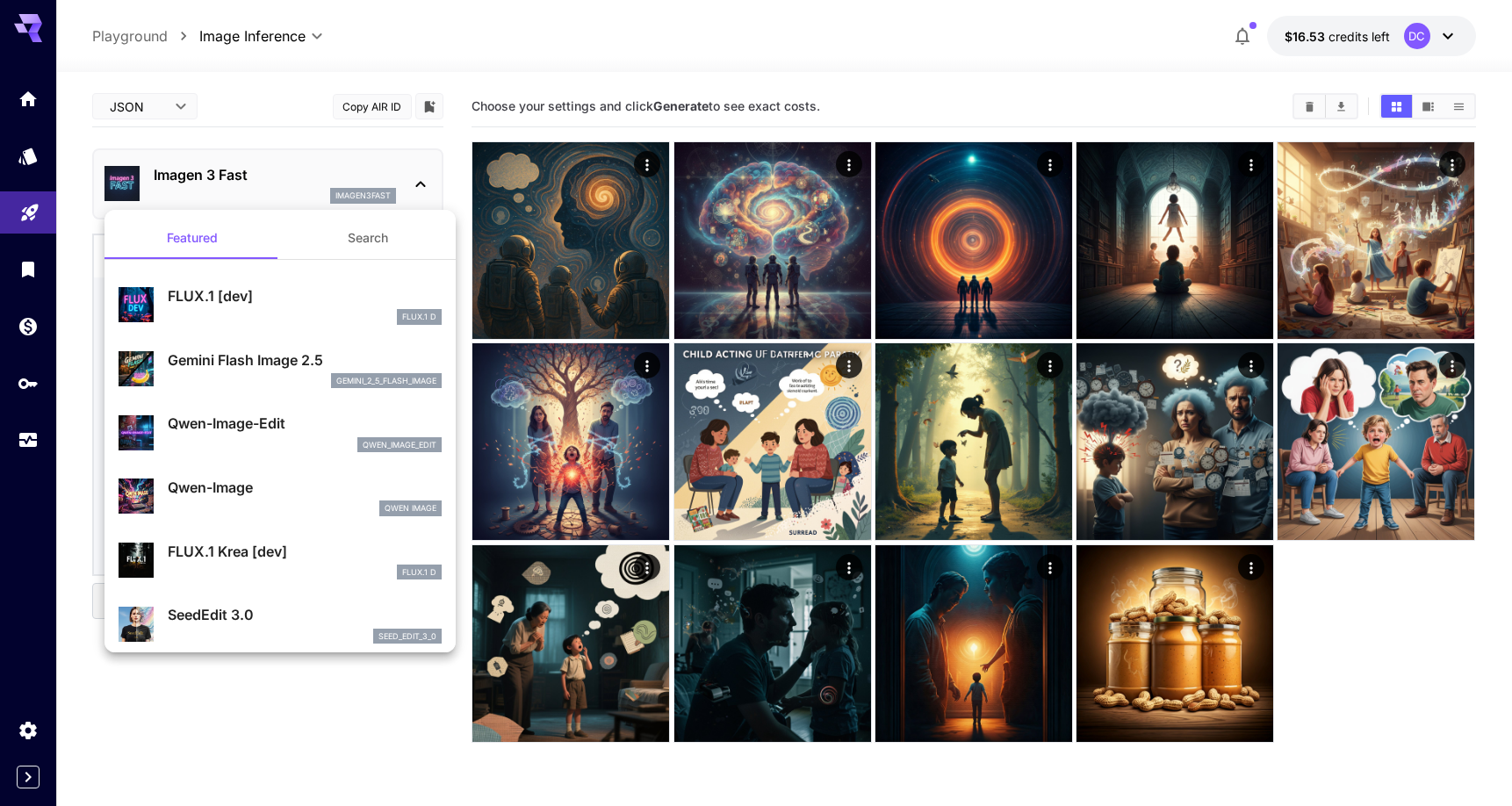
click at [319, 180] on div at bounding box center [756, 403] width 1512 height 806
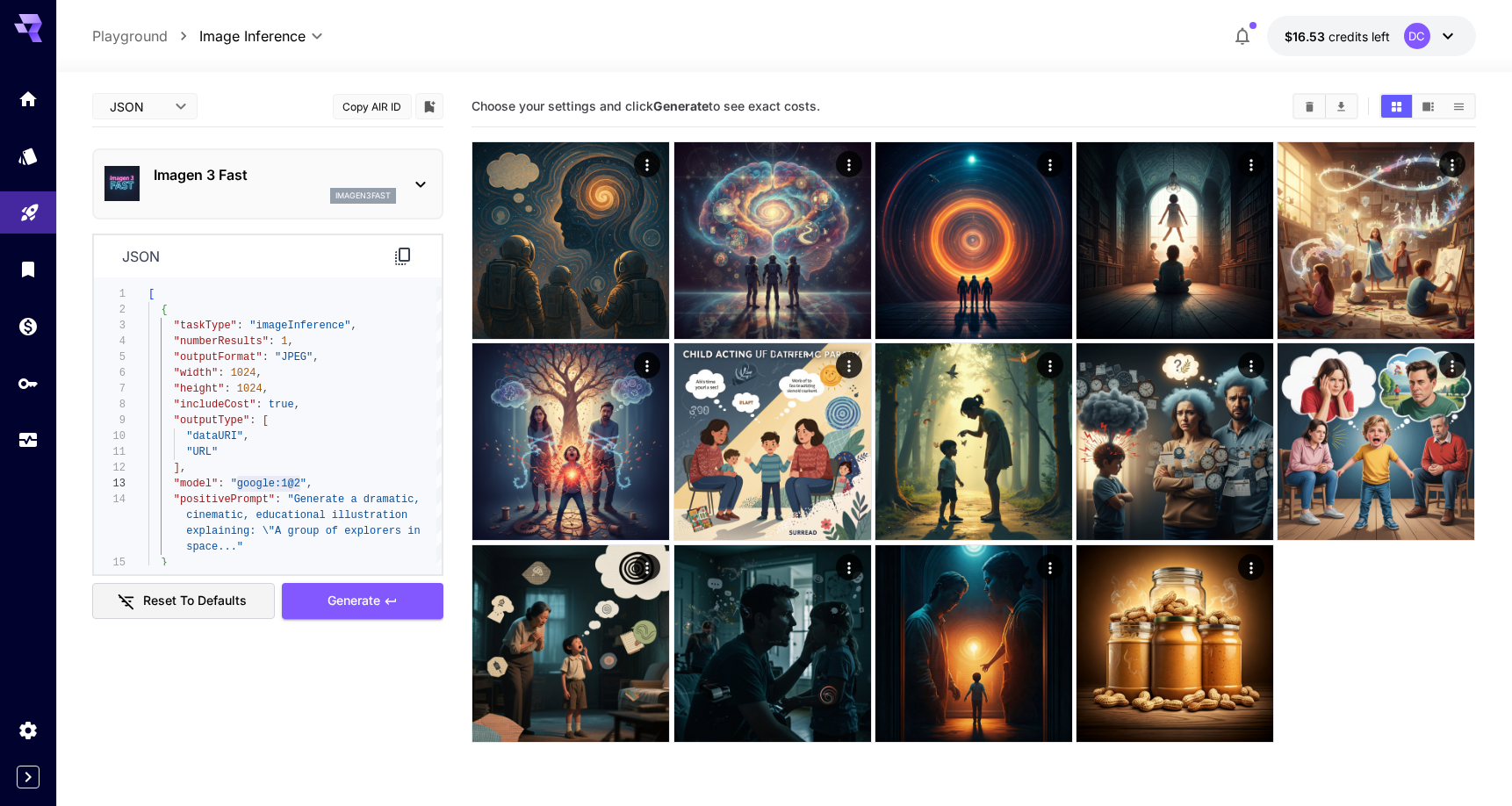
click at [240, 193] on div "imagen3fast" at bounding box center [274, 196] width 242 height 15
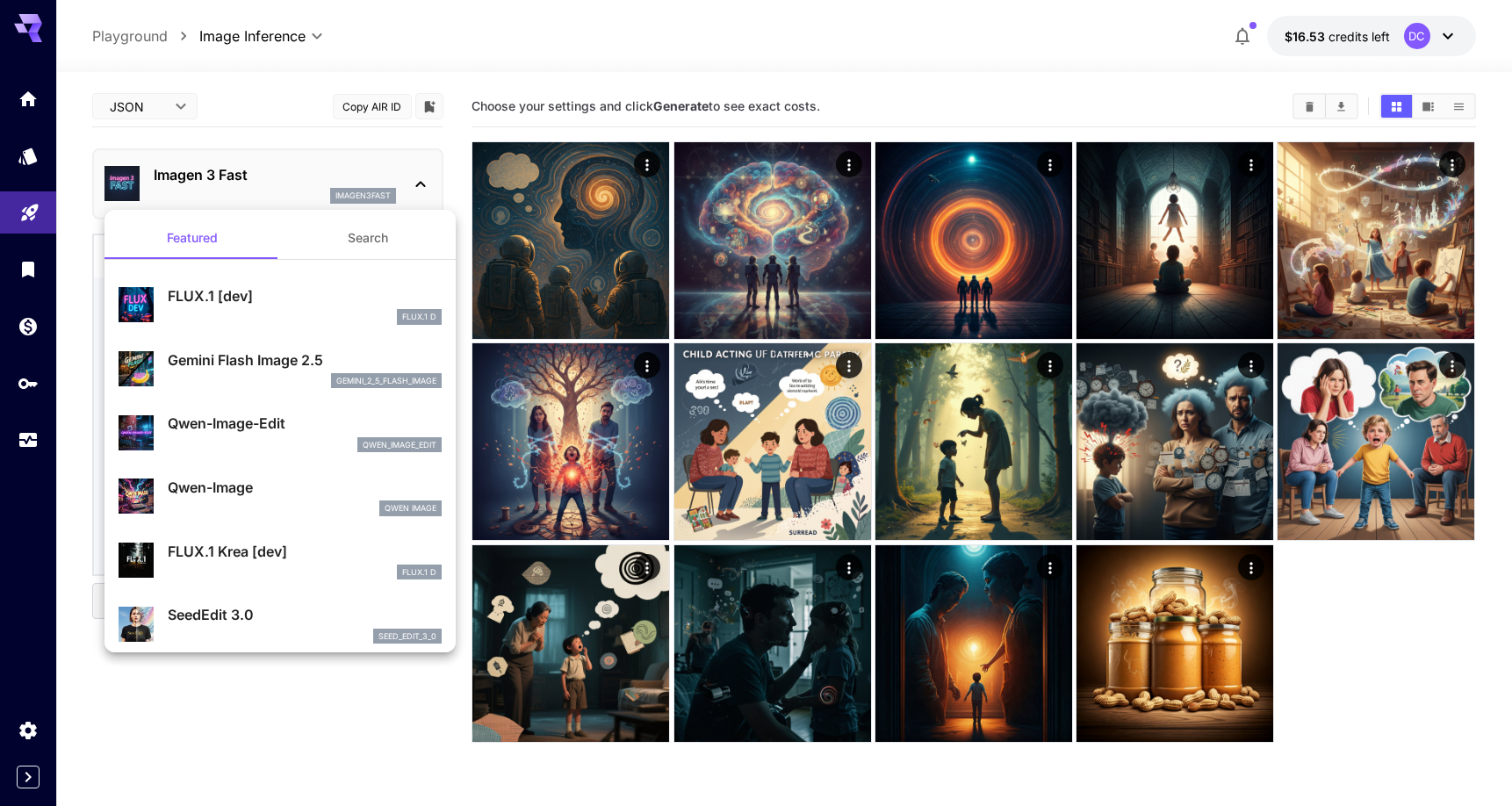
click at [237, 188] on div at bounding box center [756, 403] width 1512 height 806
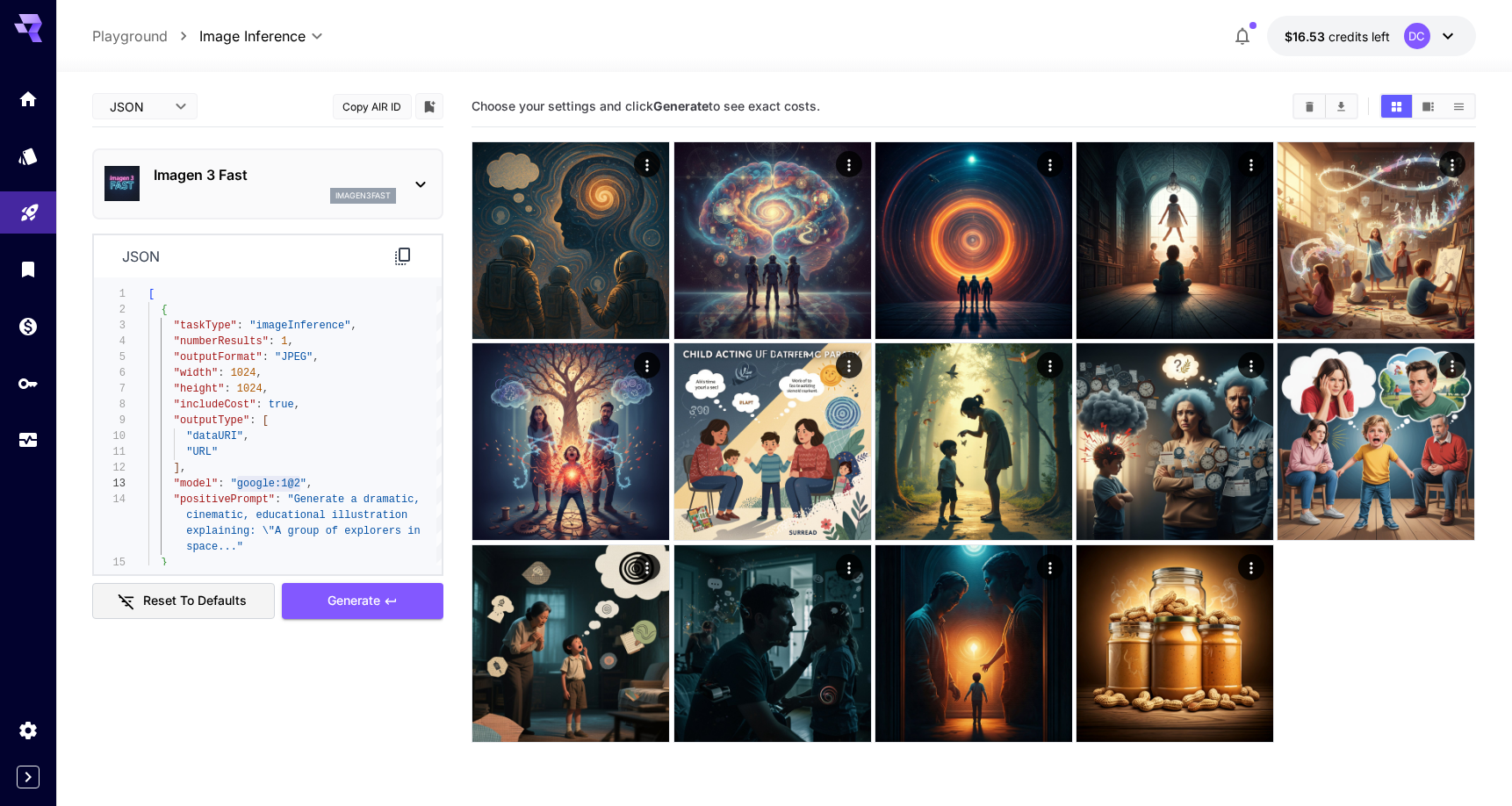
click at [260, 208] on div "Imagen 3 Fast imagen3fast" at bounding box center [267, 183] width 326 height 53
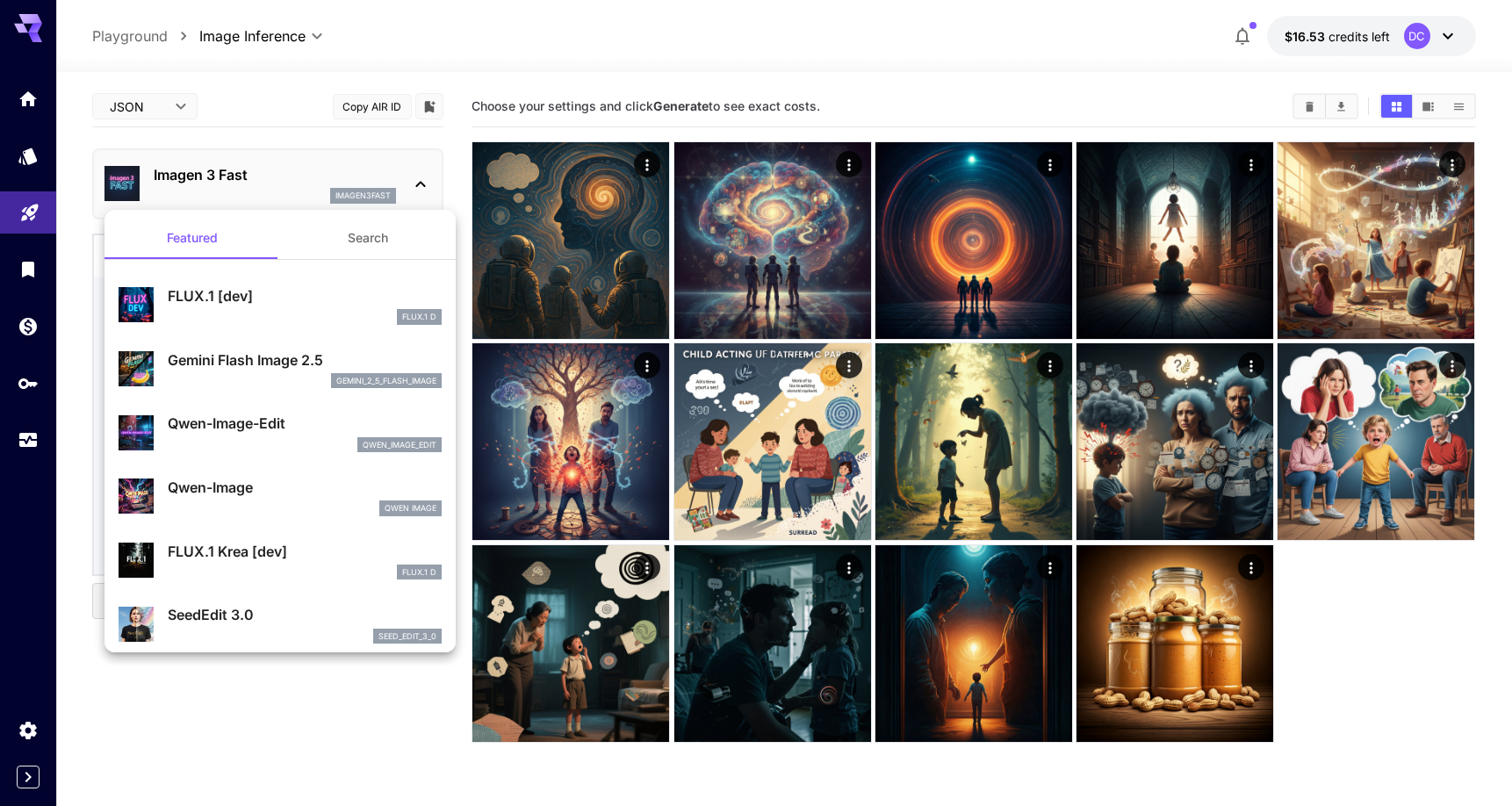
click at [299, 301] on p "FLUX.1 [dev]" at bounding box center [305, 295] width 274 height 21
